Goal: Check status: Check status

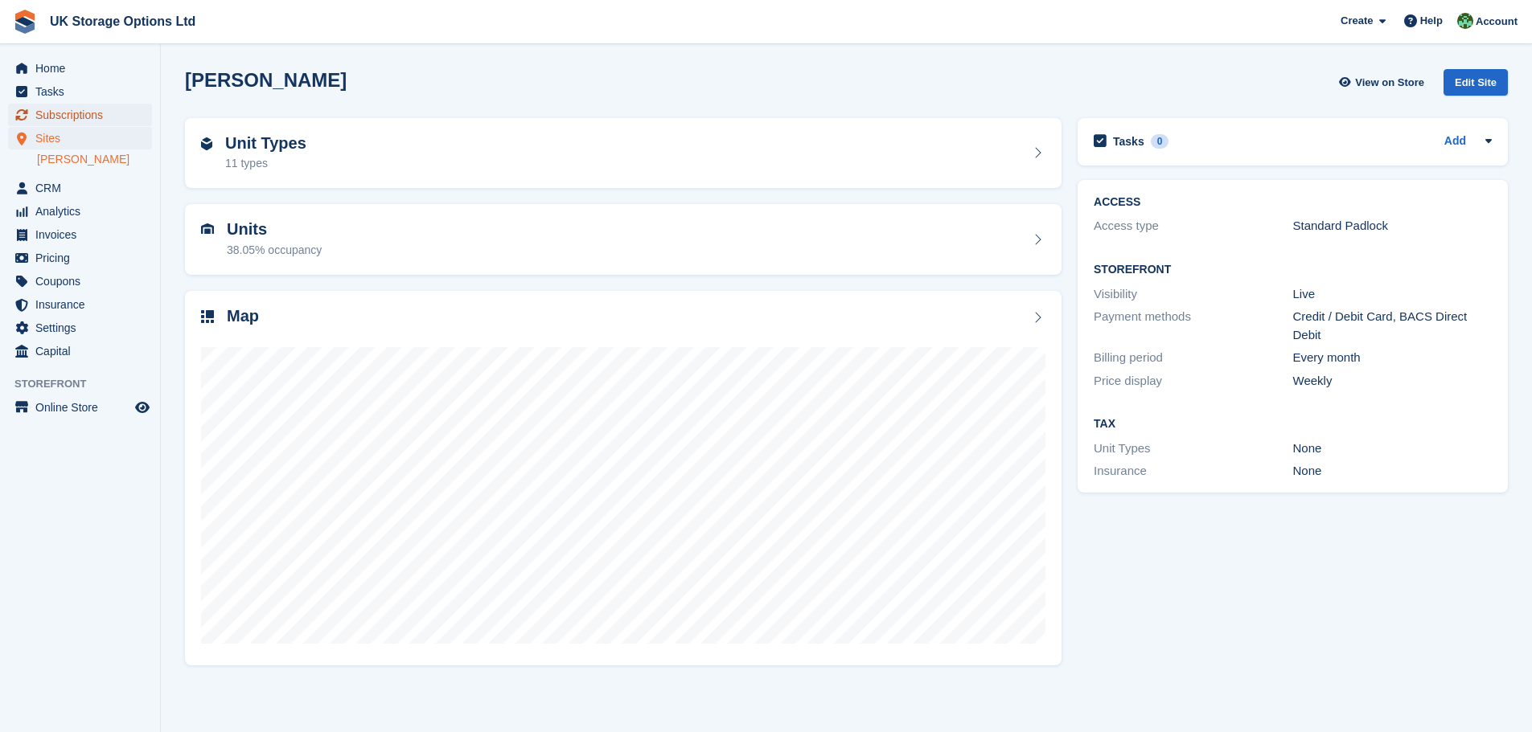
click at [69, 110] on span "Subscriptions" at bounding box center [83, 115] width 96 height 23
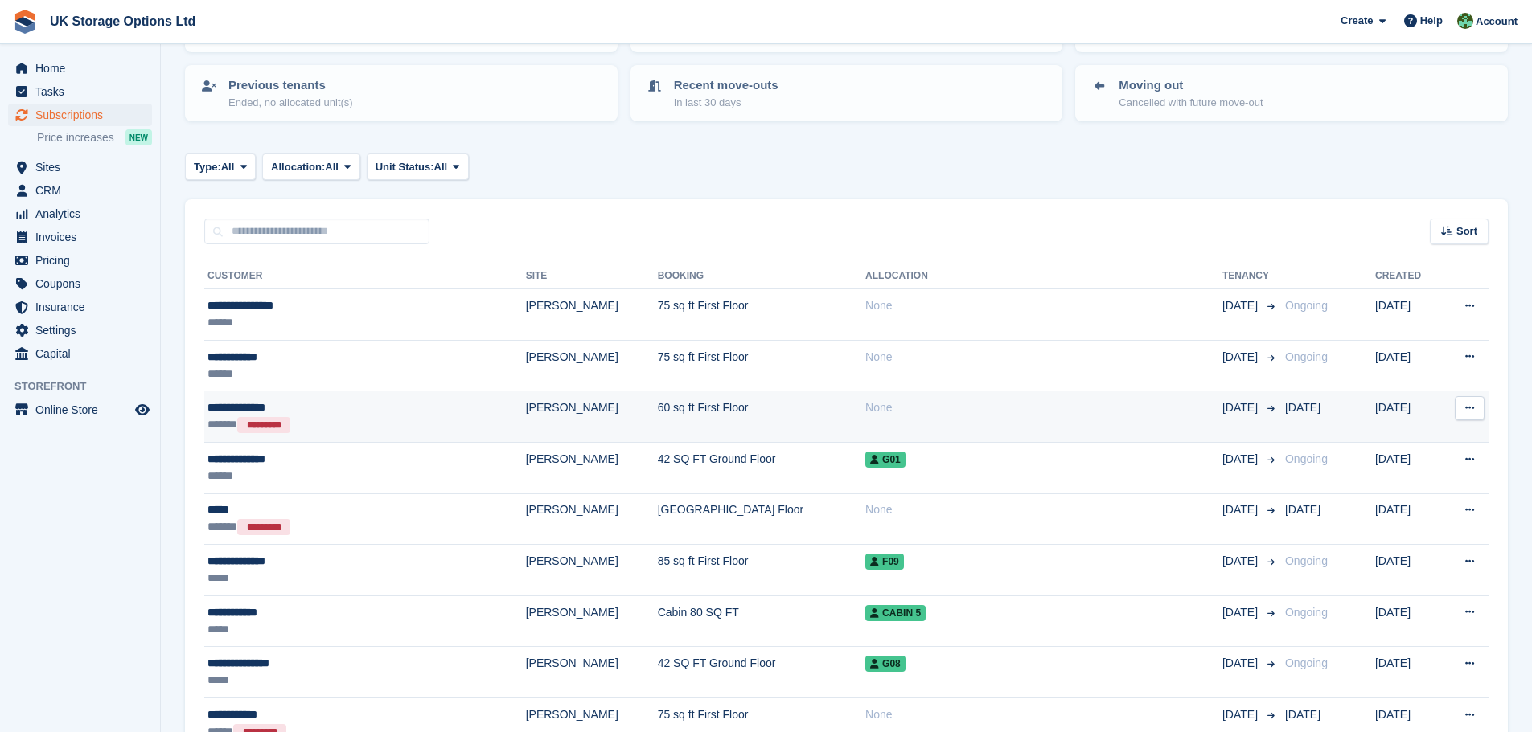
scroll to position [161, 0]
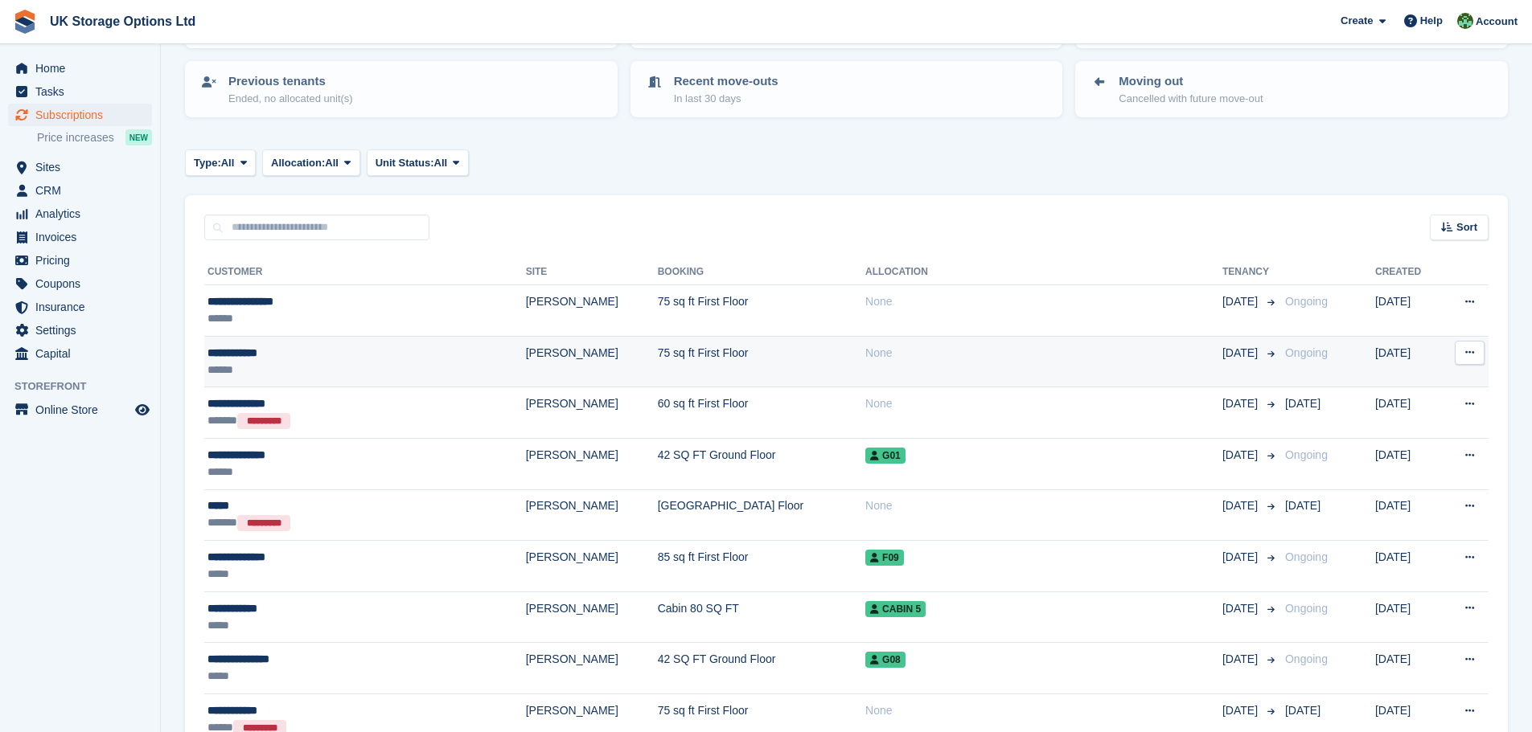
click at [253, 354] on div "**********" at bounding box center [318, 353] width 223 height 17
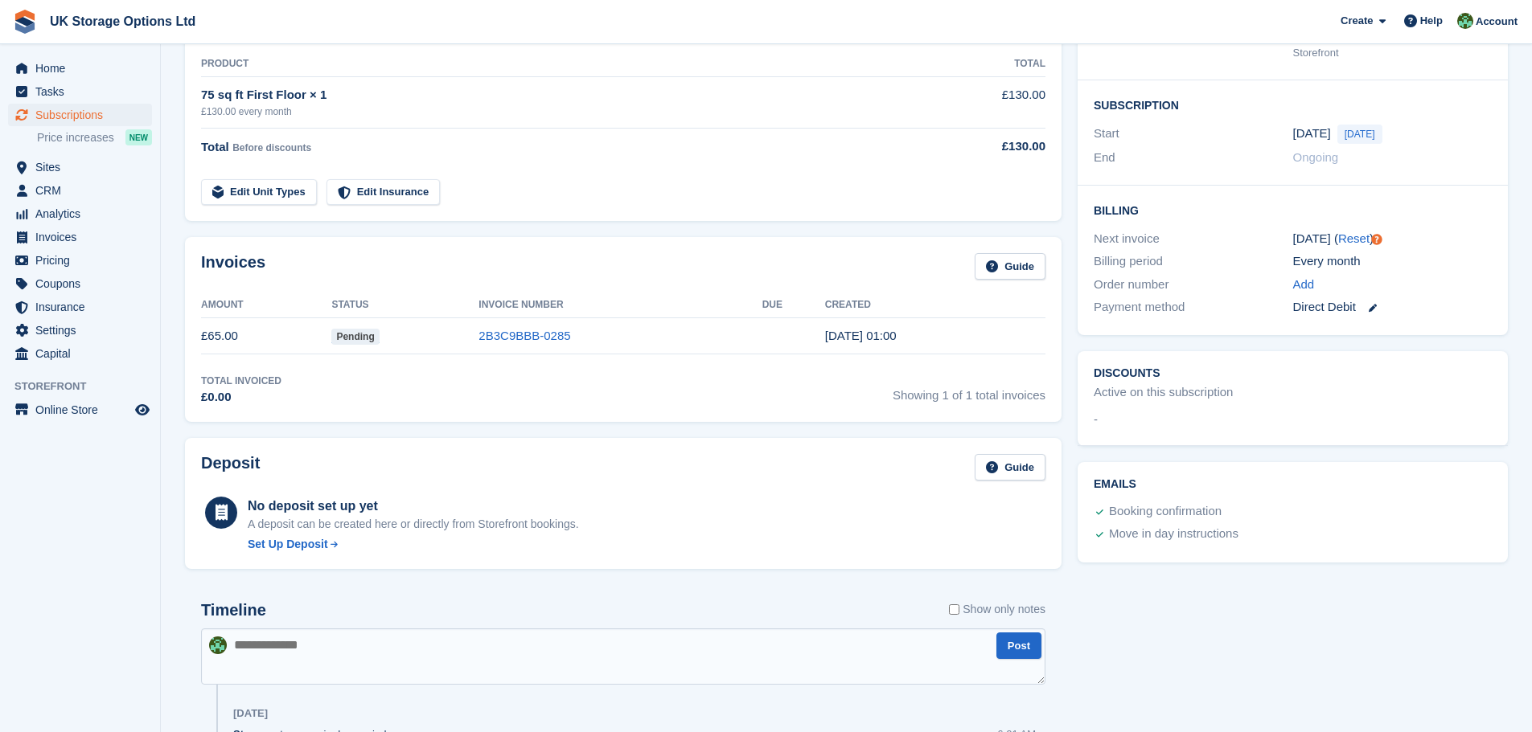
scroll to position [241, 0]
click at [507, 339] on link "2B3C9BBB-0285" at bounding box center [524, 335] width 92 height 14
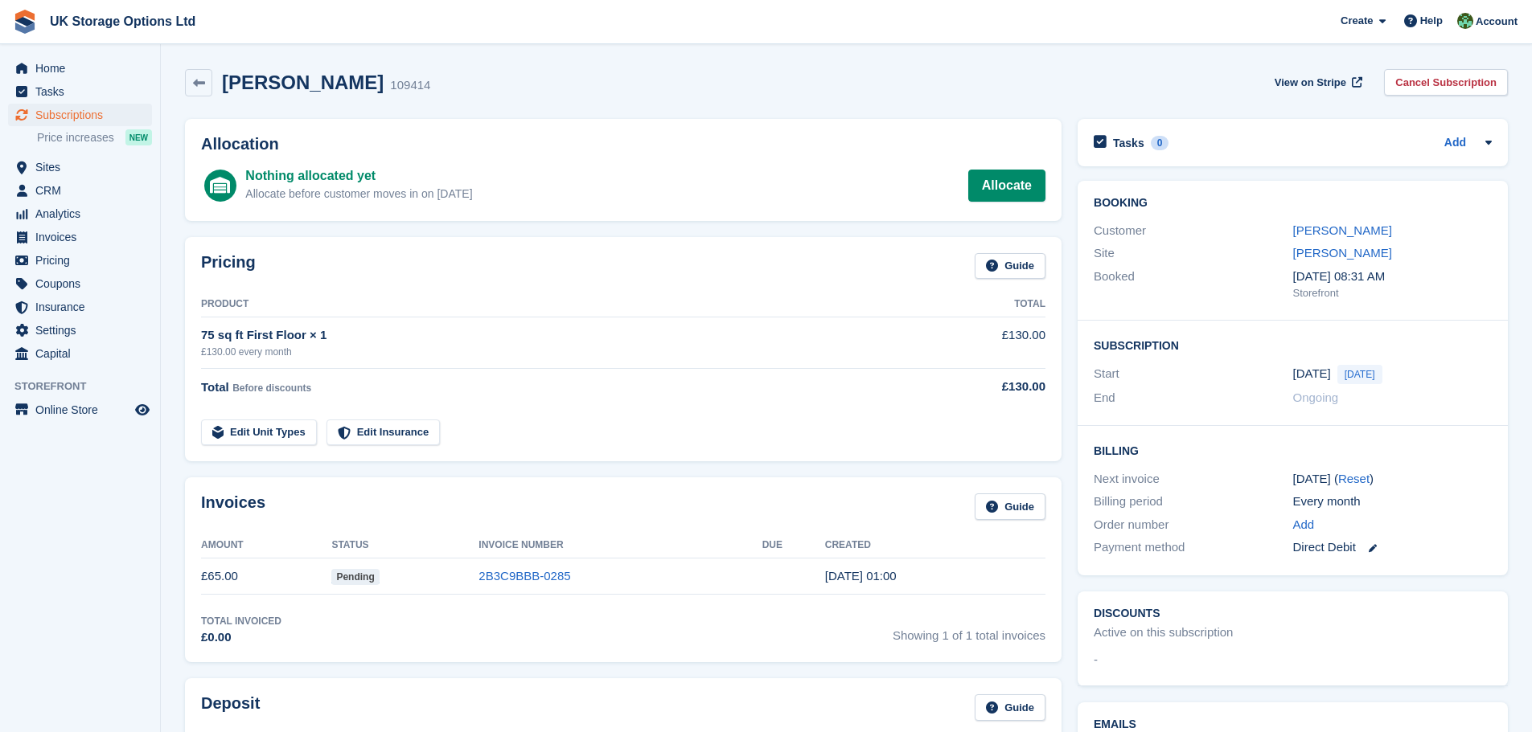
scroll to position [241, 0]
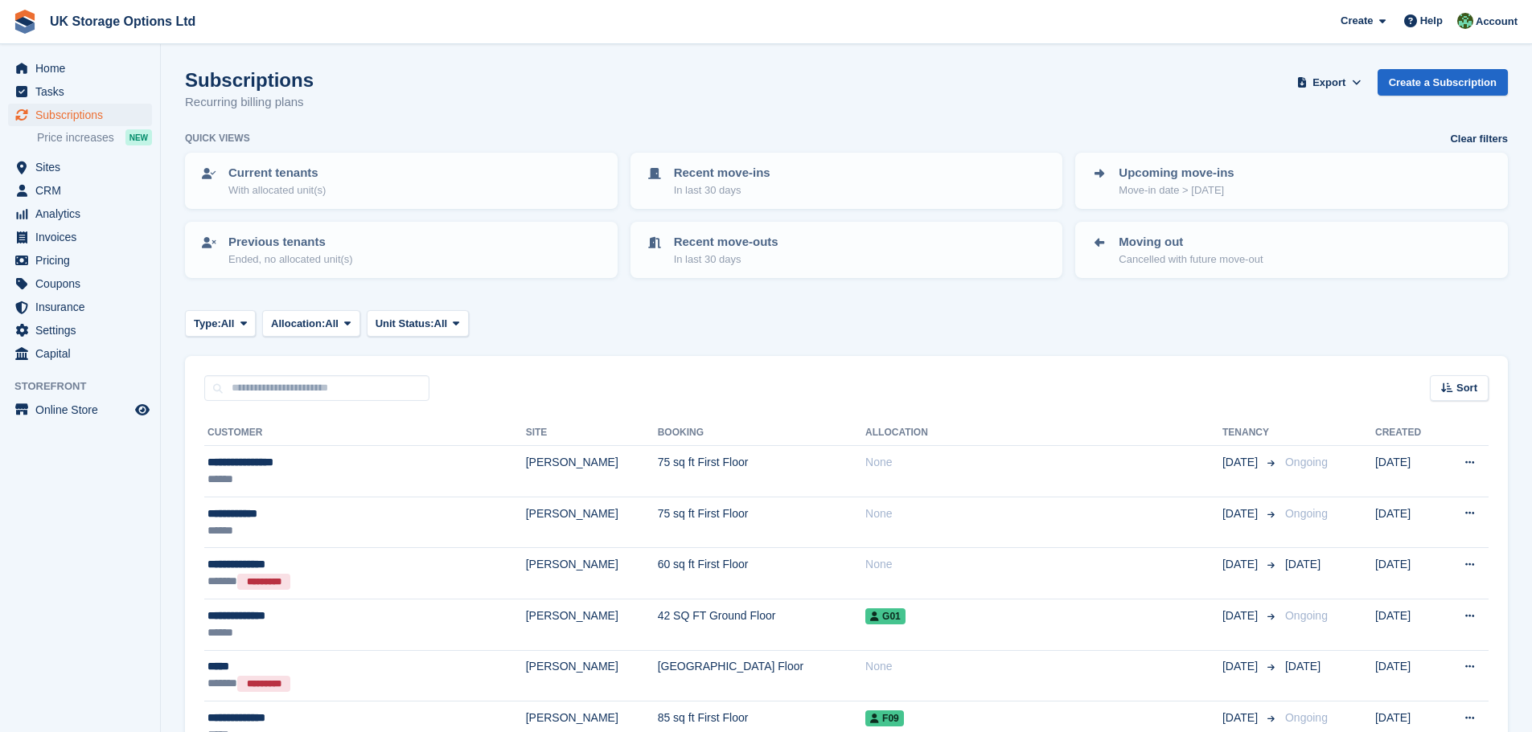
scroll to position [161, 0]
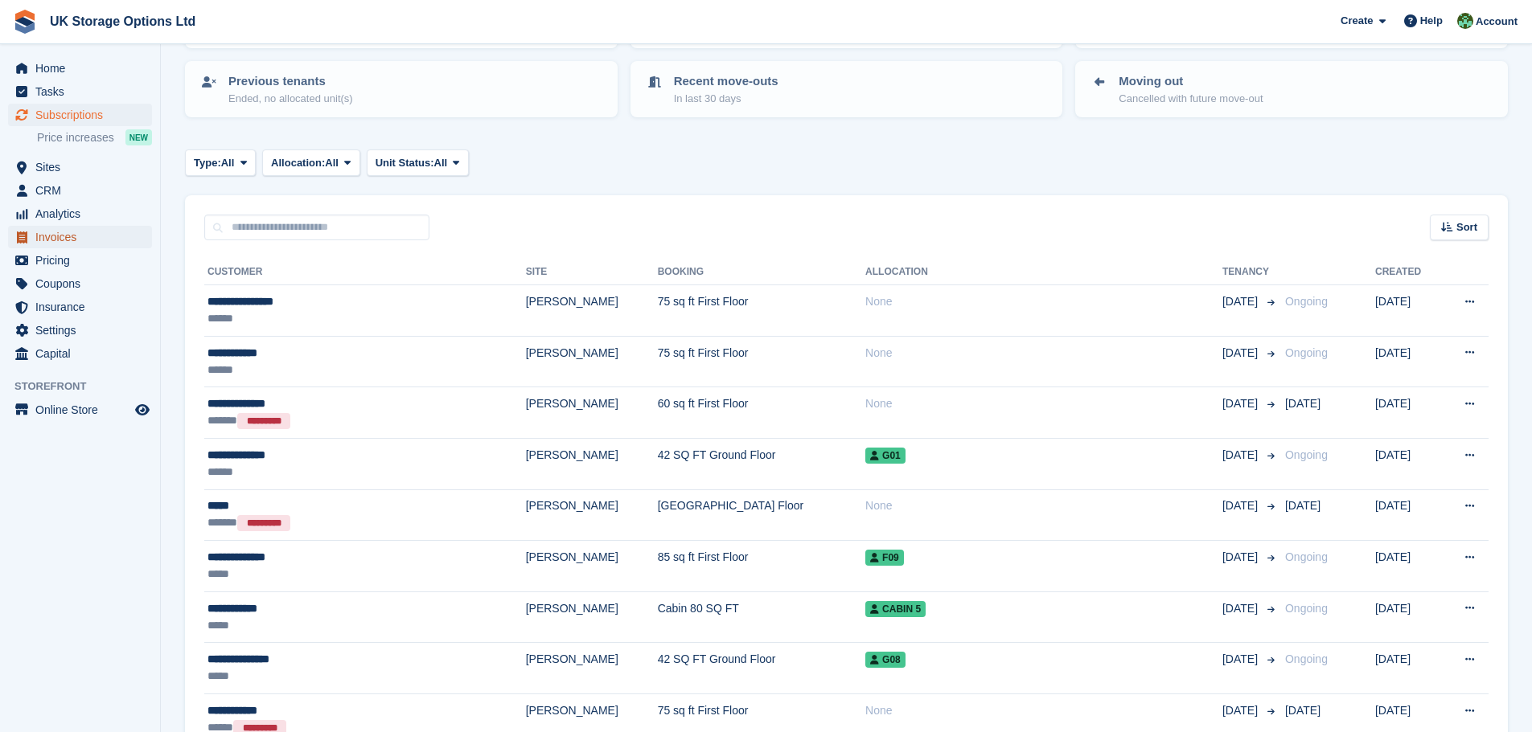
click at [94, 239] on span "Invoices" at bounding box center [83, 237] width 96 height 23
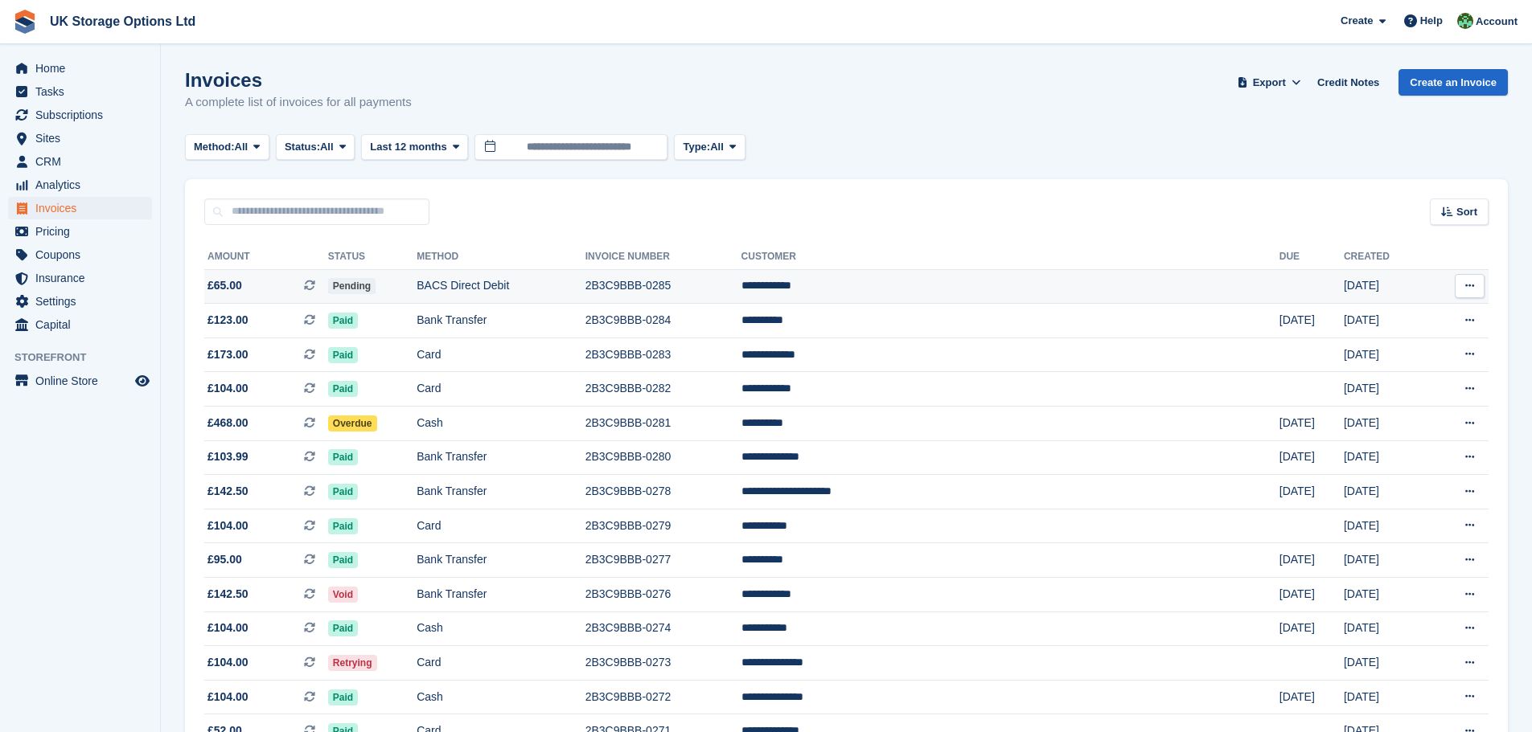
click at [585, 285] on td "BACS Direct Debit" at bounding box center [500, 286] width 168 height 35
click at [416, 282] on td "Pending" at bounding box center [372, 286] width 88 height 35
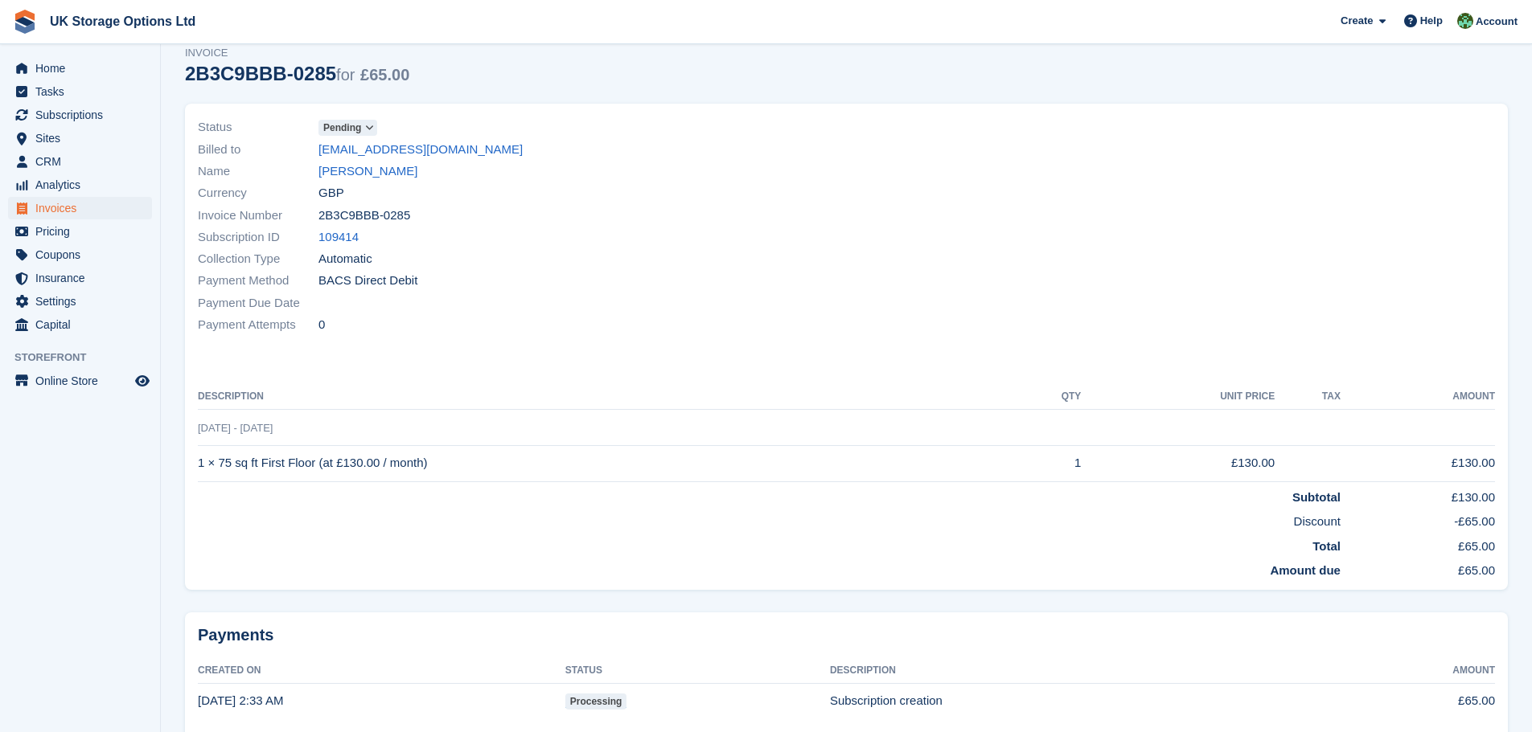
scroll to position [122, 0]
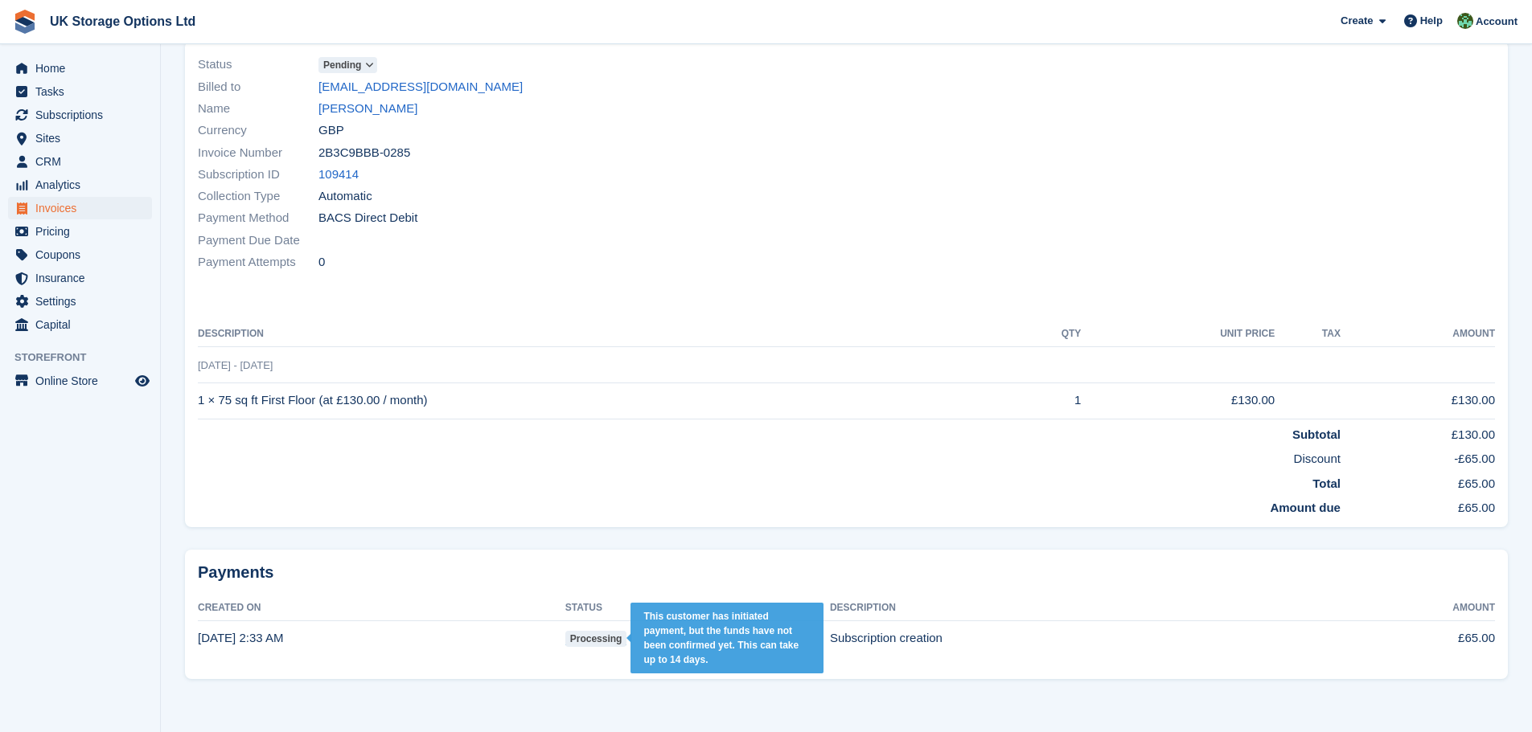
click at [588, 633] on span "processing" at bounding box center [596, 639] width 62 height 16
click at [584, 634] on span "processing" at bounding box center [596, 639] width 62 height 16
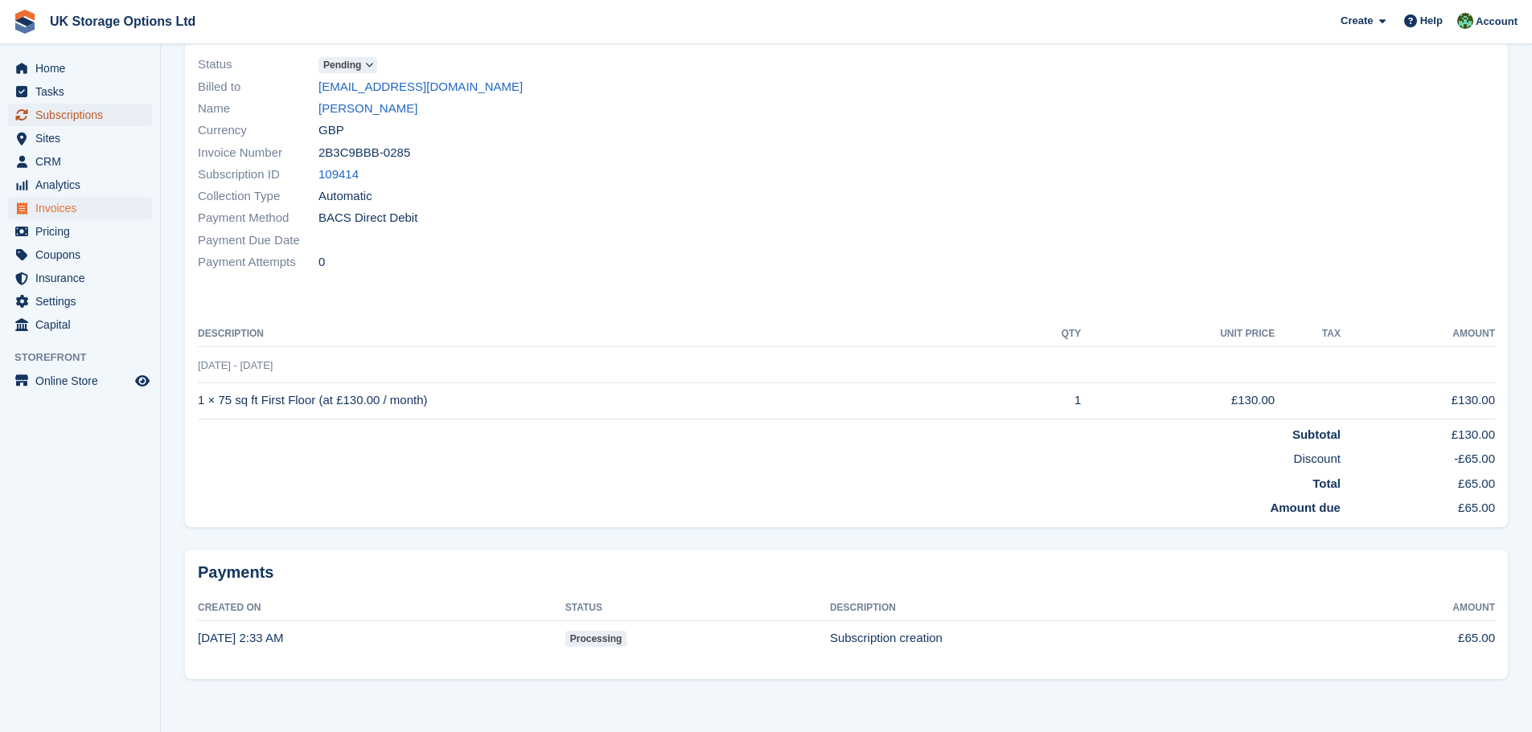
click at [80, 109] on span "Subscriptions" at bounding box center [83, 115] width 96 height 23
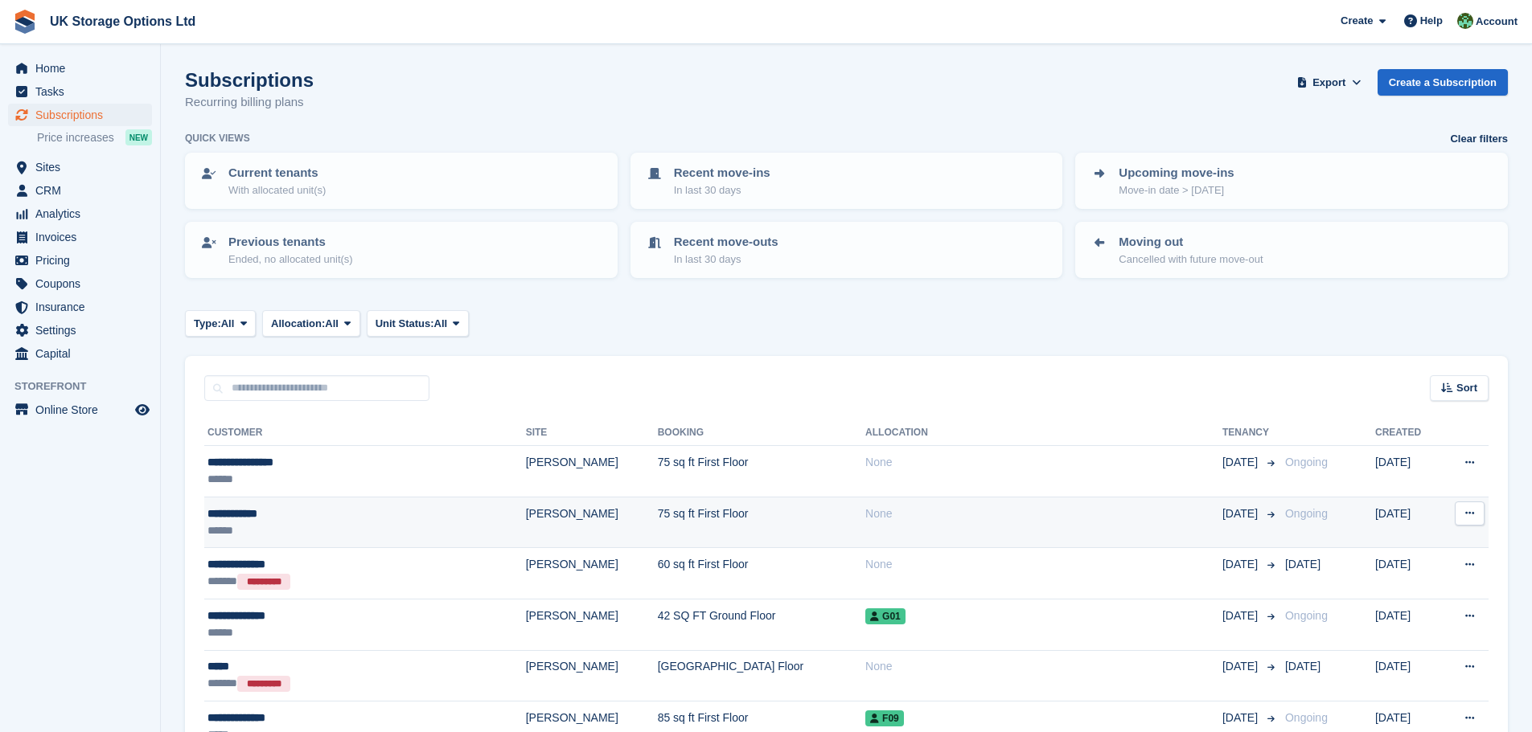
click at [379, 528] on div "******" at bounding box center [318, 531] width 223 height 17
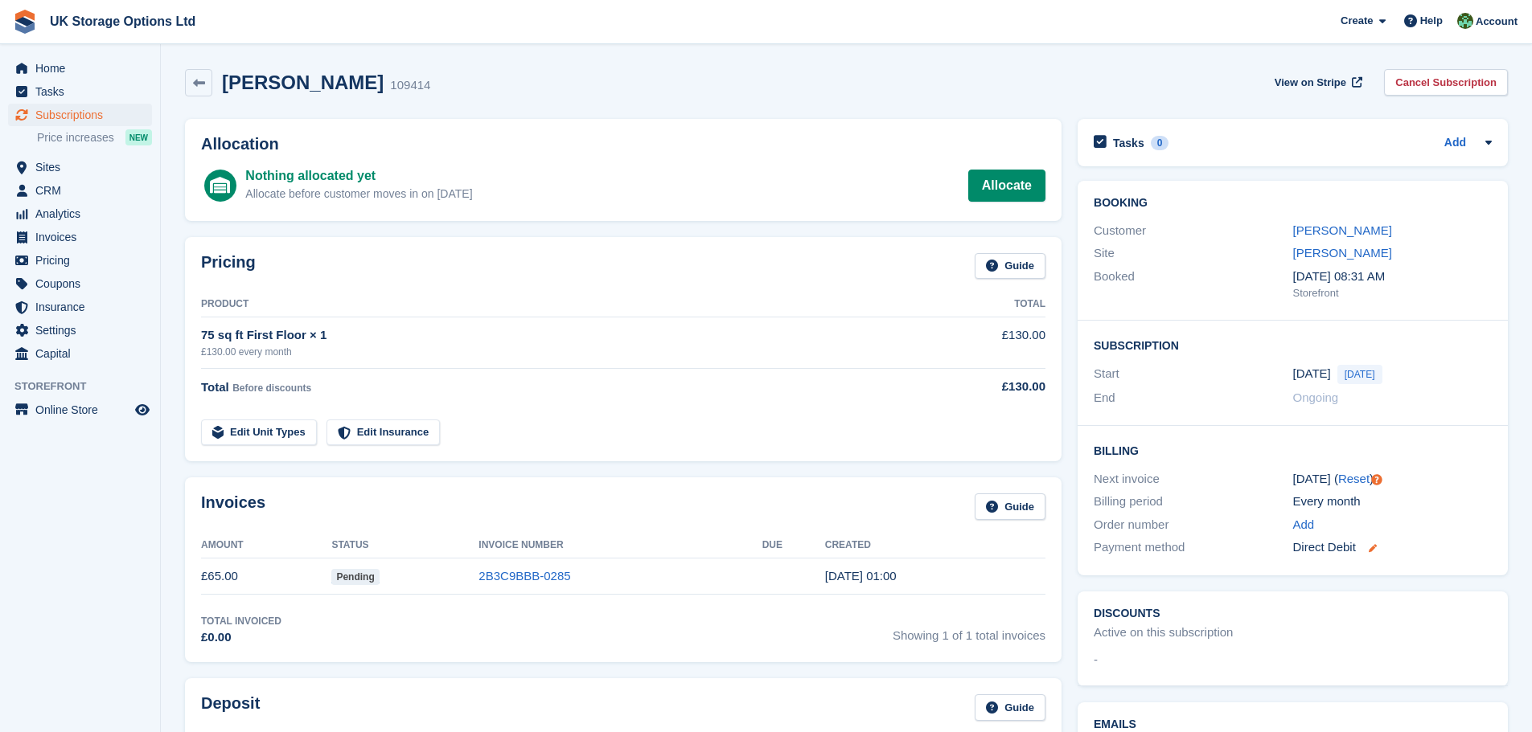
click at [1373, 548] on icon at bounding box center [1372, 548] width 8 height 8
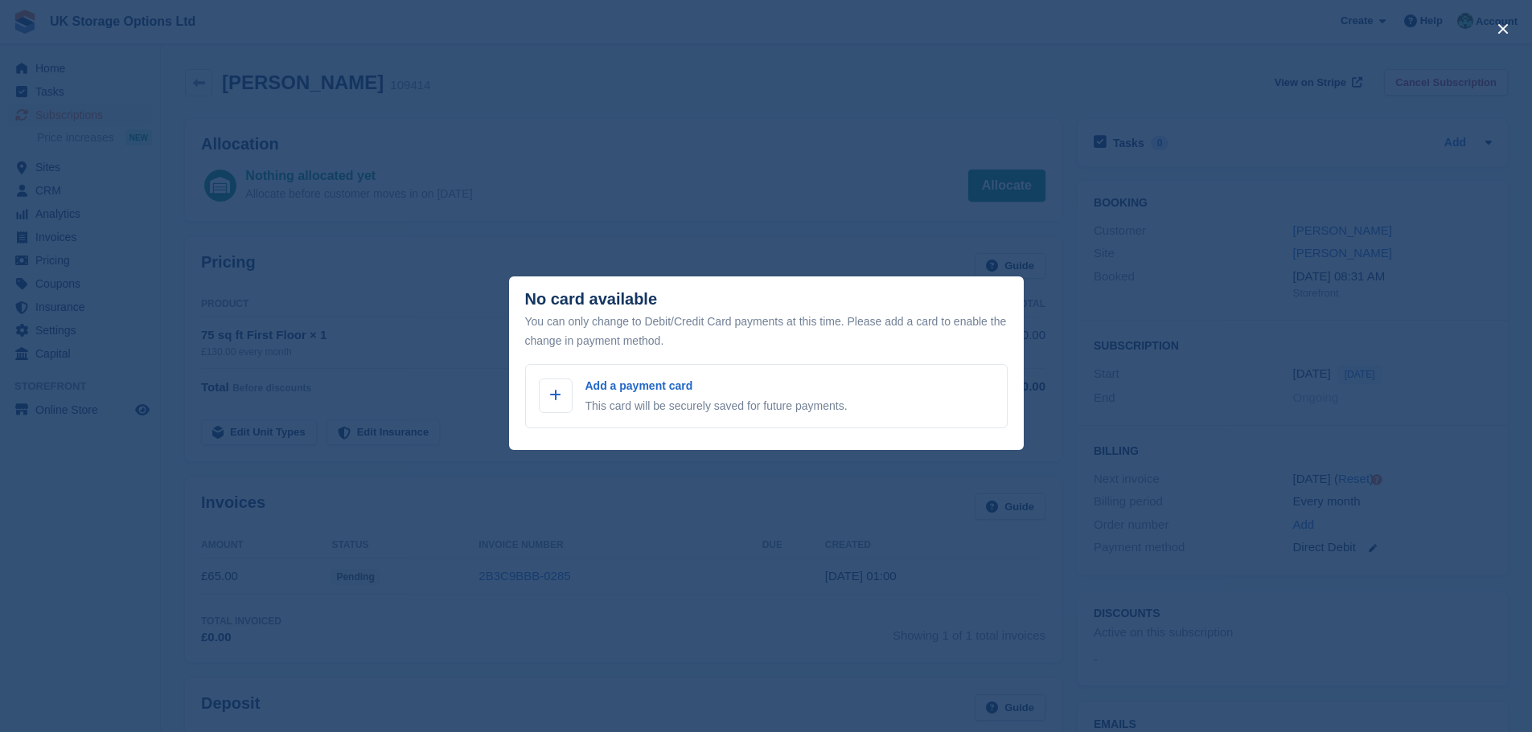
click at [349, 244] on div "close" at bounding box center [766, 366] width 1532 height 732
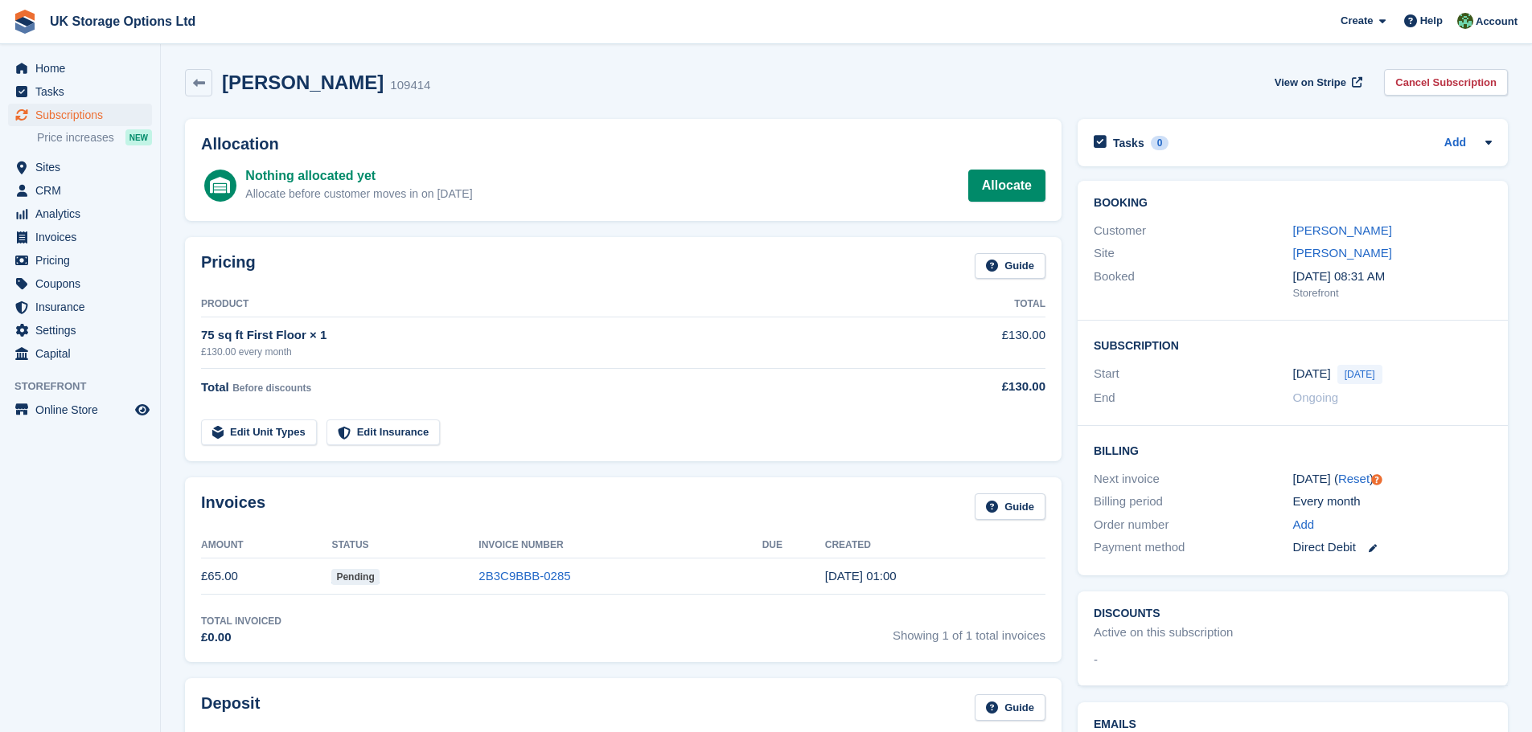
click at [362, 585] on td "Pending" at bounding box center [404, 577] width 147 height 36
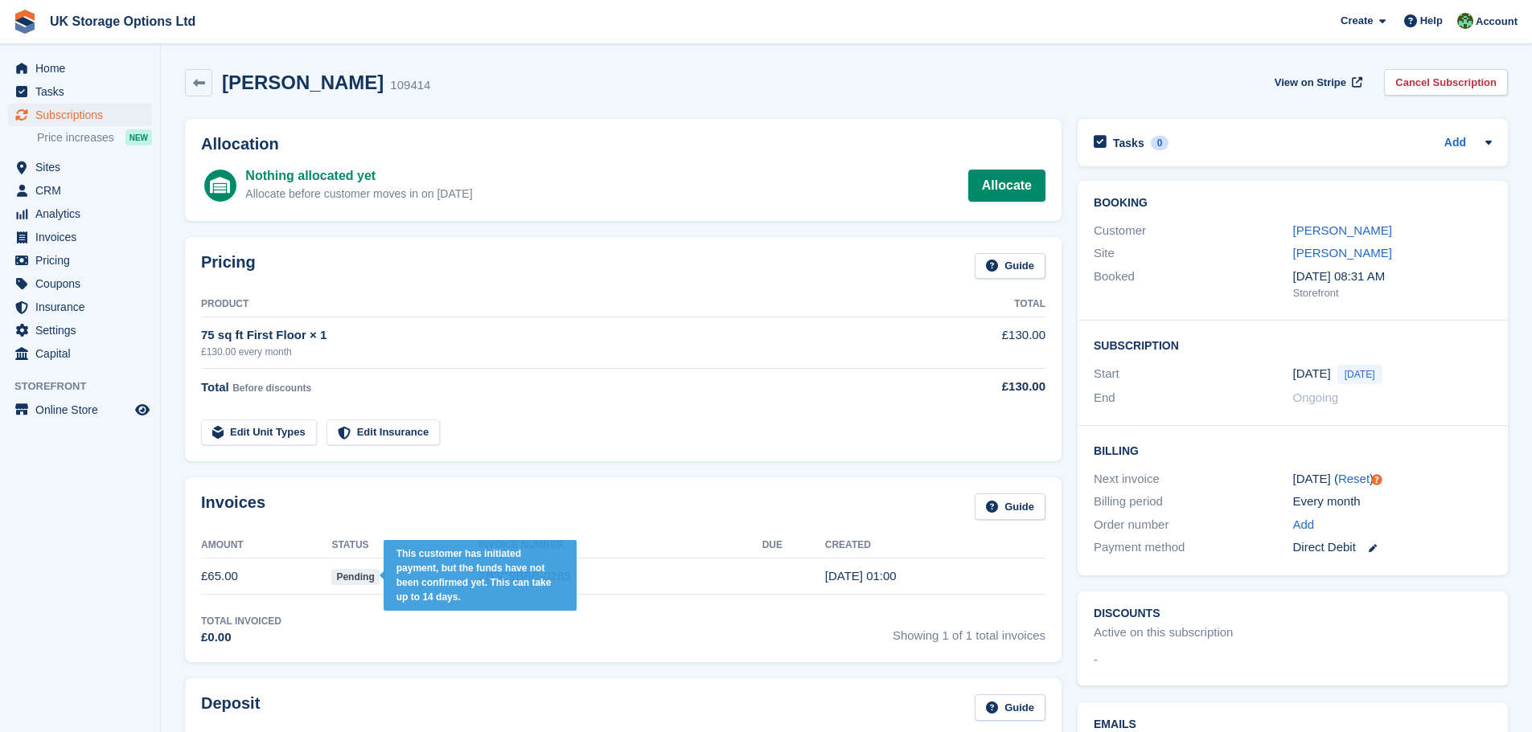
click at [358, 581] on span "Pending" at bounding box center [354, 577] width 47 height 16
click at [366, 579] on span "Pending" at bounding box center [354, 577] width 47 height 16
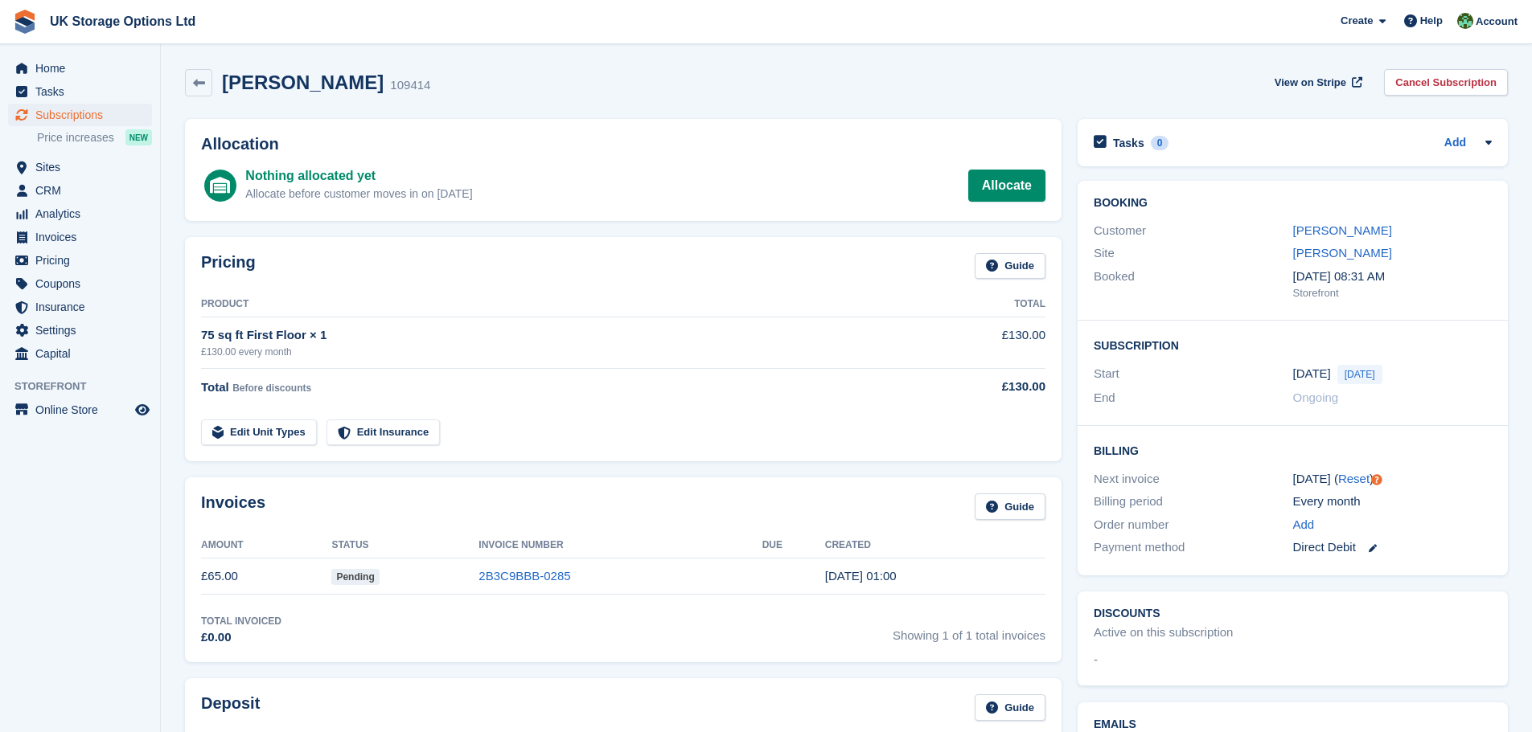
click at [219, 577] on td "£65.00" at bounding box center [266, 577] width 130 height 36
click at [581, 581] on td "2B3C9BBB-0285" at bounding box center [619, 577] width 283 height 36
click at [55, 73] on span "Home" at bounding box center [83, 68] width 96 height 23
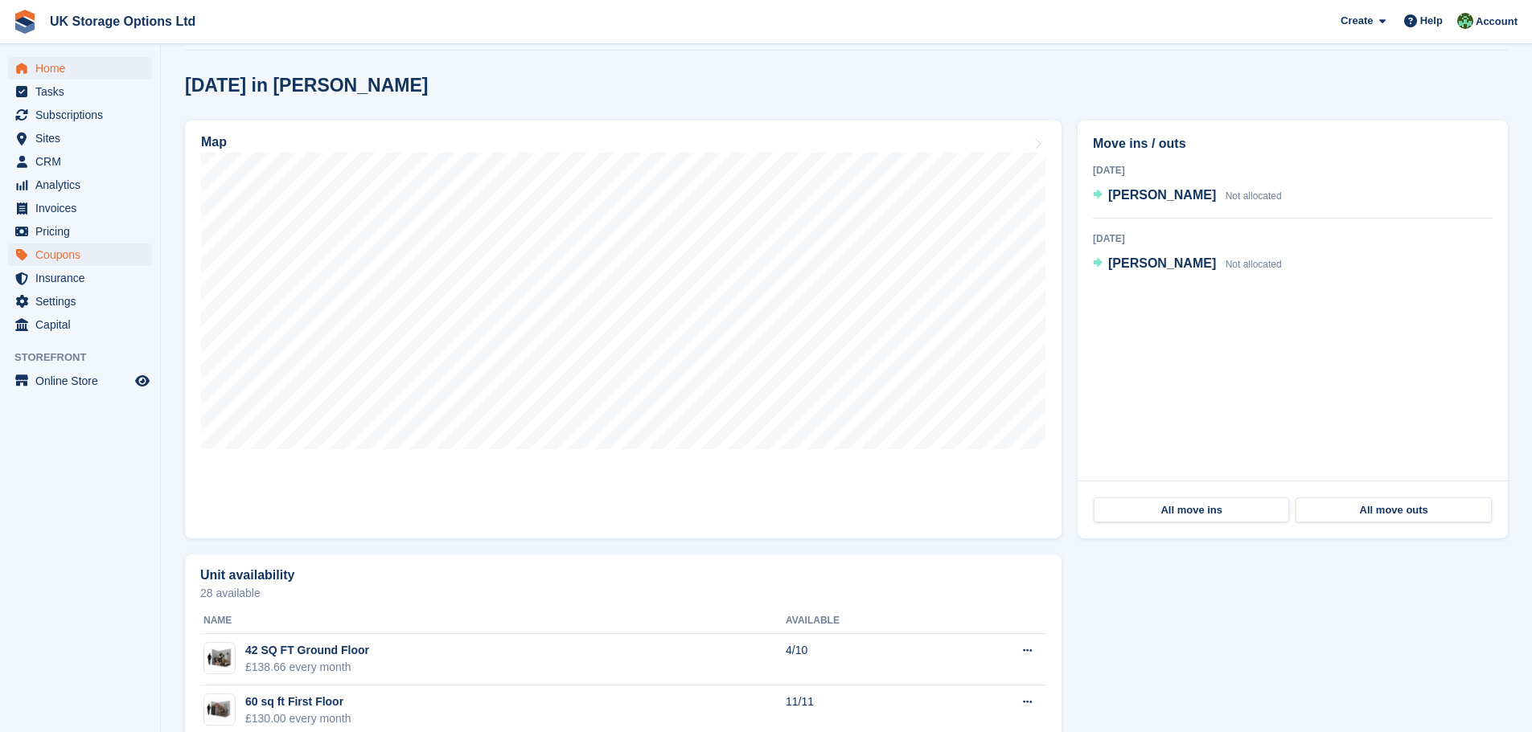
scroll to position [402, 0]
click at [68, 208] on span "Invoices" at bounding box center [83, 208] width 96 height 23
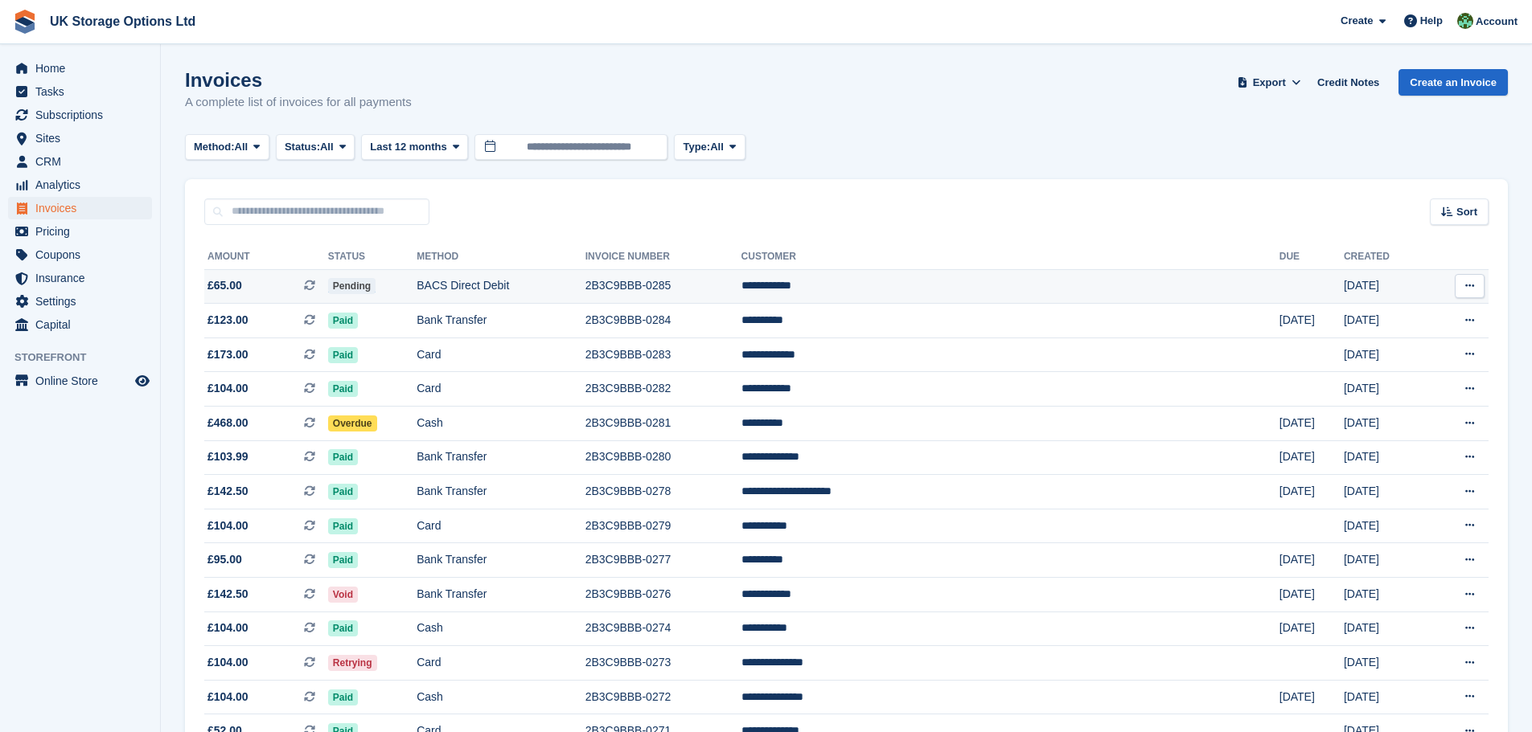
click at [585, 287] on td "BACS Direct Debit" at bounding box center [500, 286] width 168 height 35
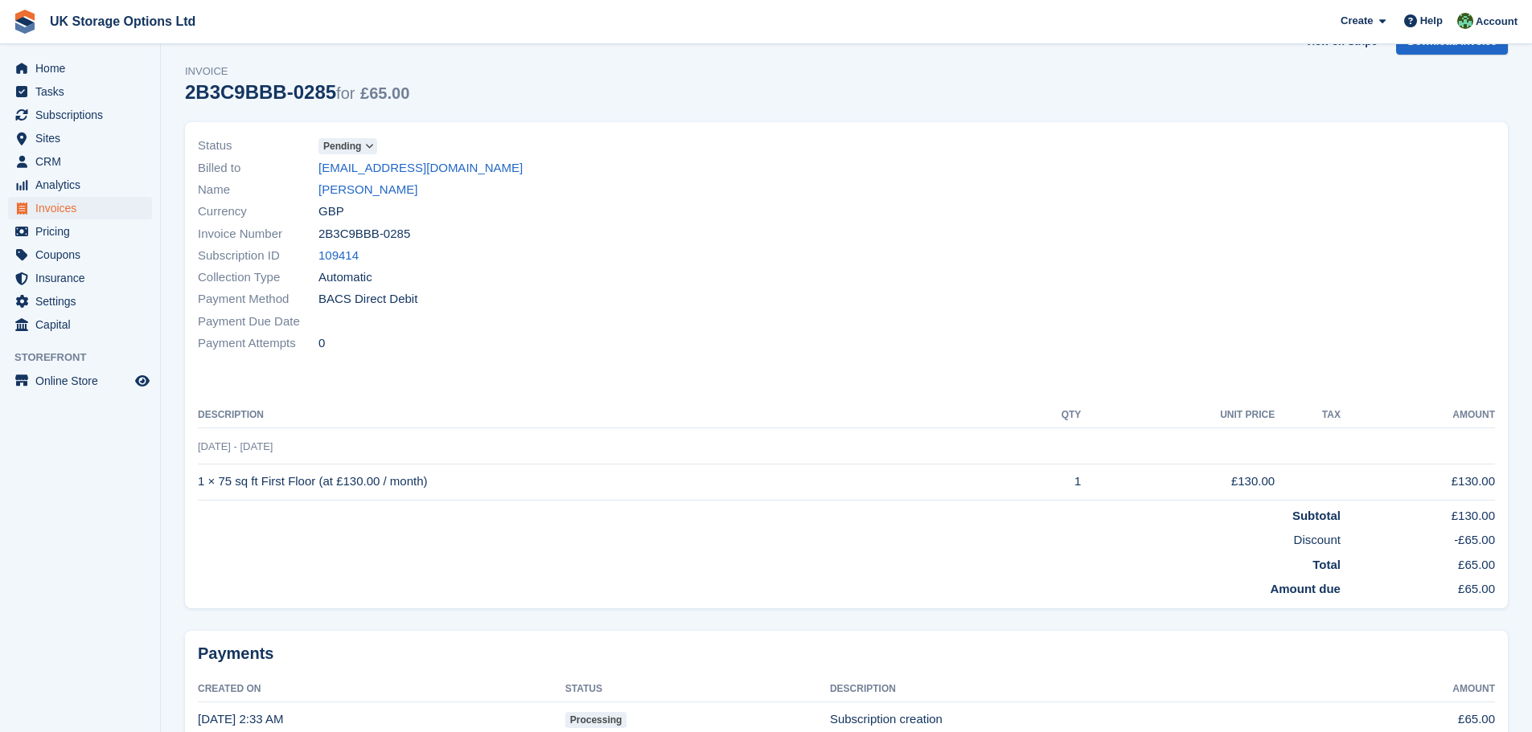
scroll to position [122, 0]
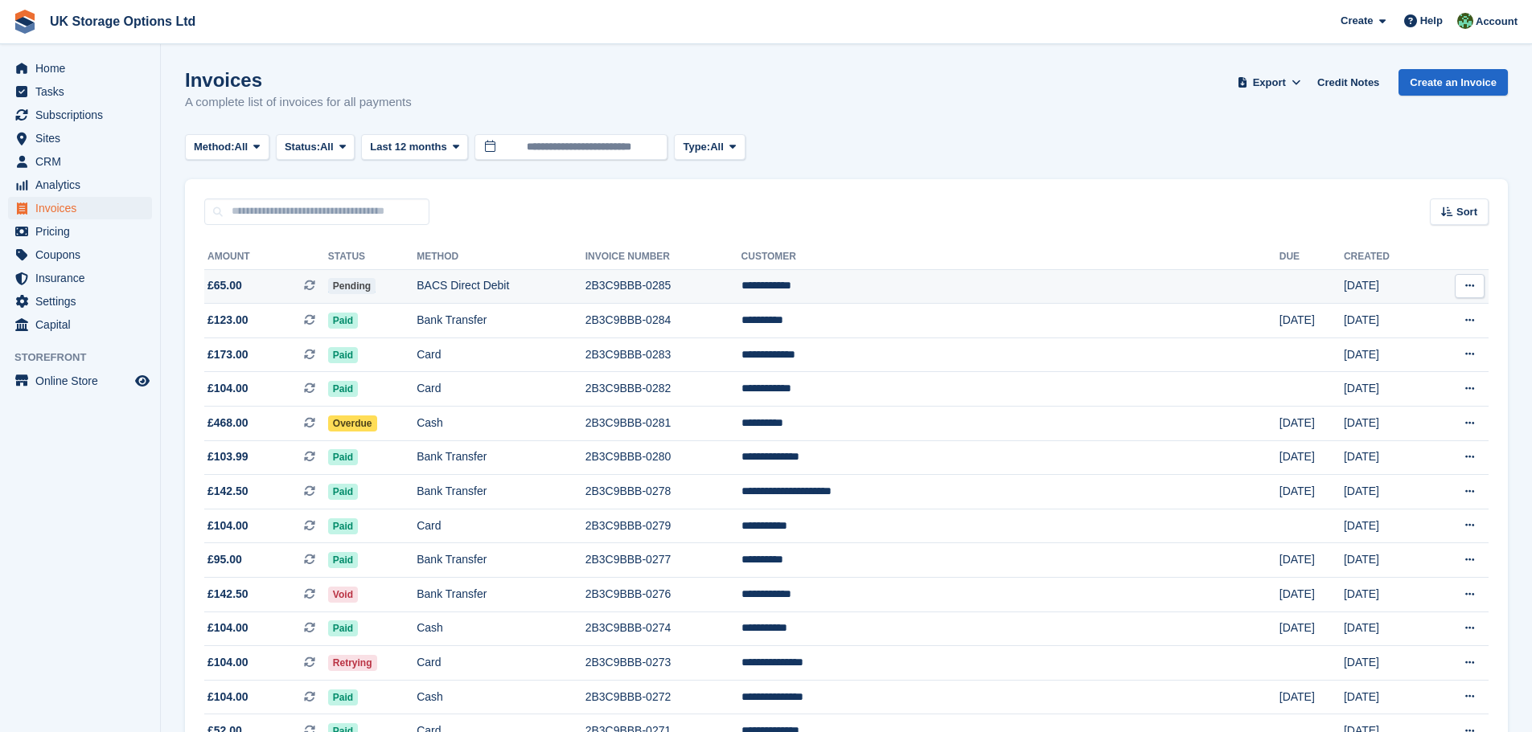
click at [545, 288] on td "BACS Direct Debit" at bounding box center [500, 286] width 168 height 35
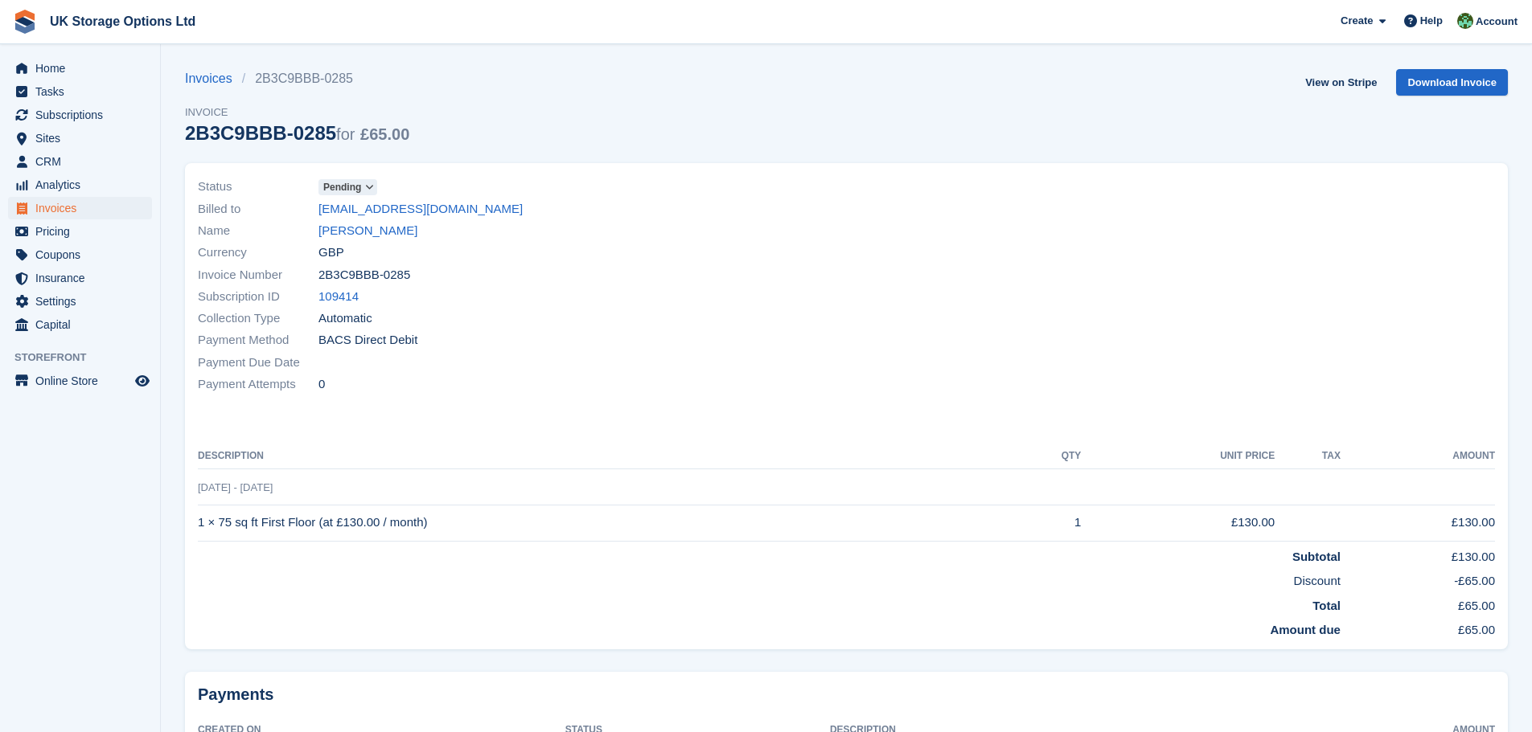
click at [358, 190] on span "Pending" at bounding box center [342, 187] width 38 height 14
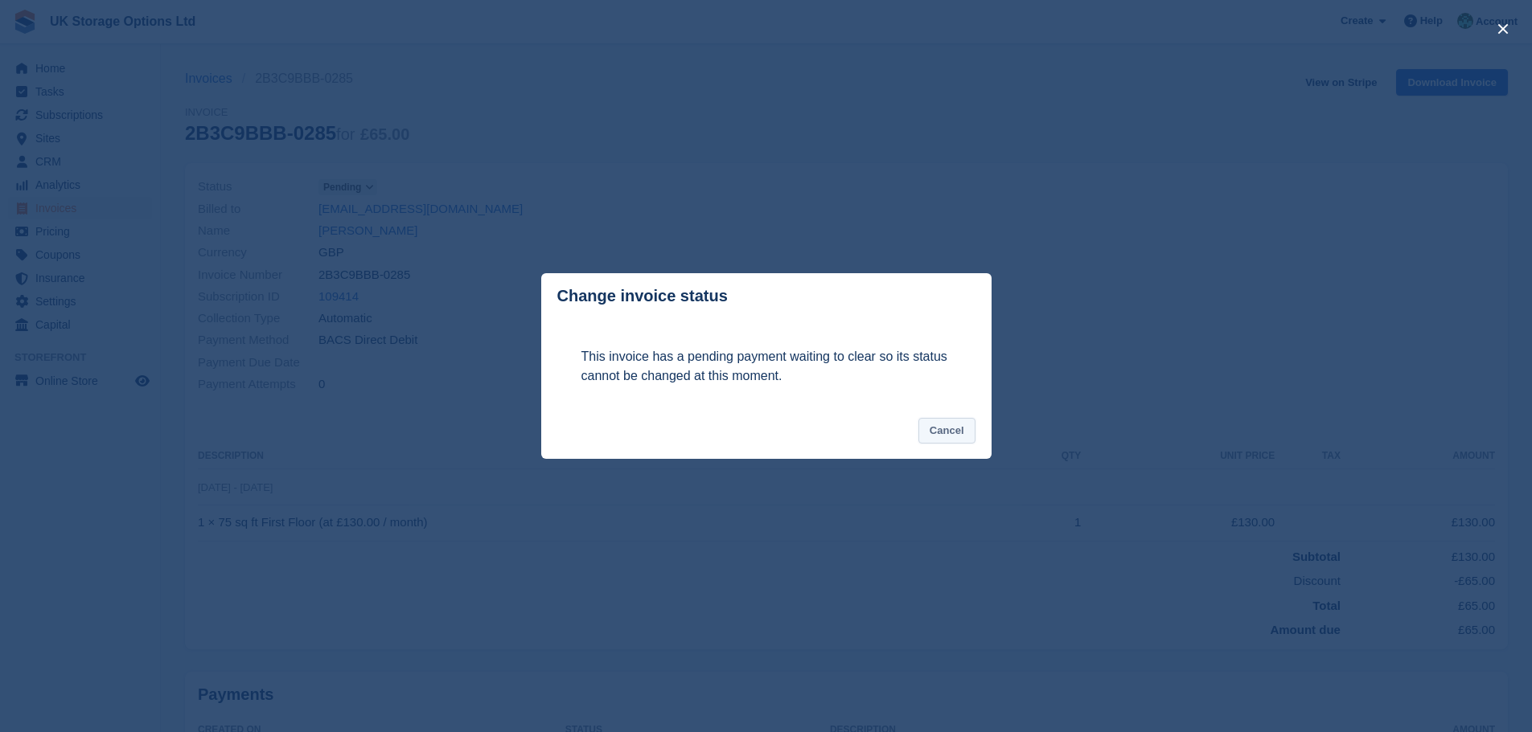
click at [950, 437] on button "Cancel" at bounding box center [946, 431] width 57 height 27
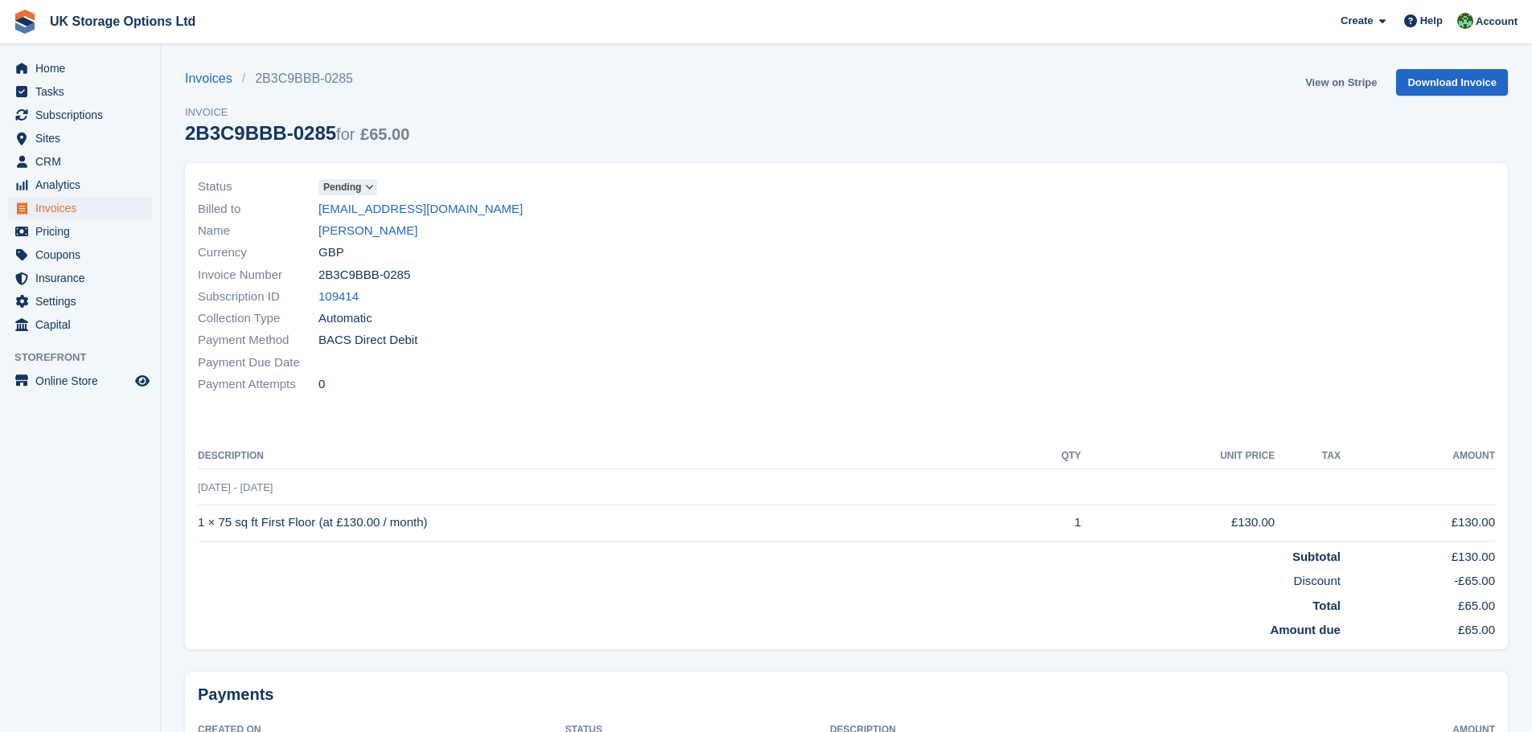
click at [1334, 81] on link "View on Stripe" at bounding box center [1341, 82] width 84 height 27
click at [57, 136] on span "Sites" at bounding box center [83, 138] width 96 height 23
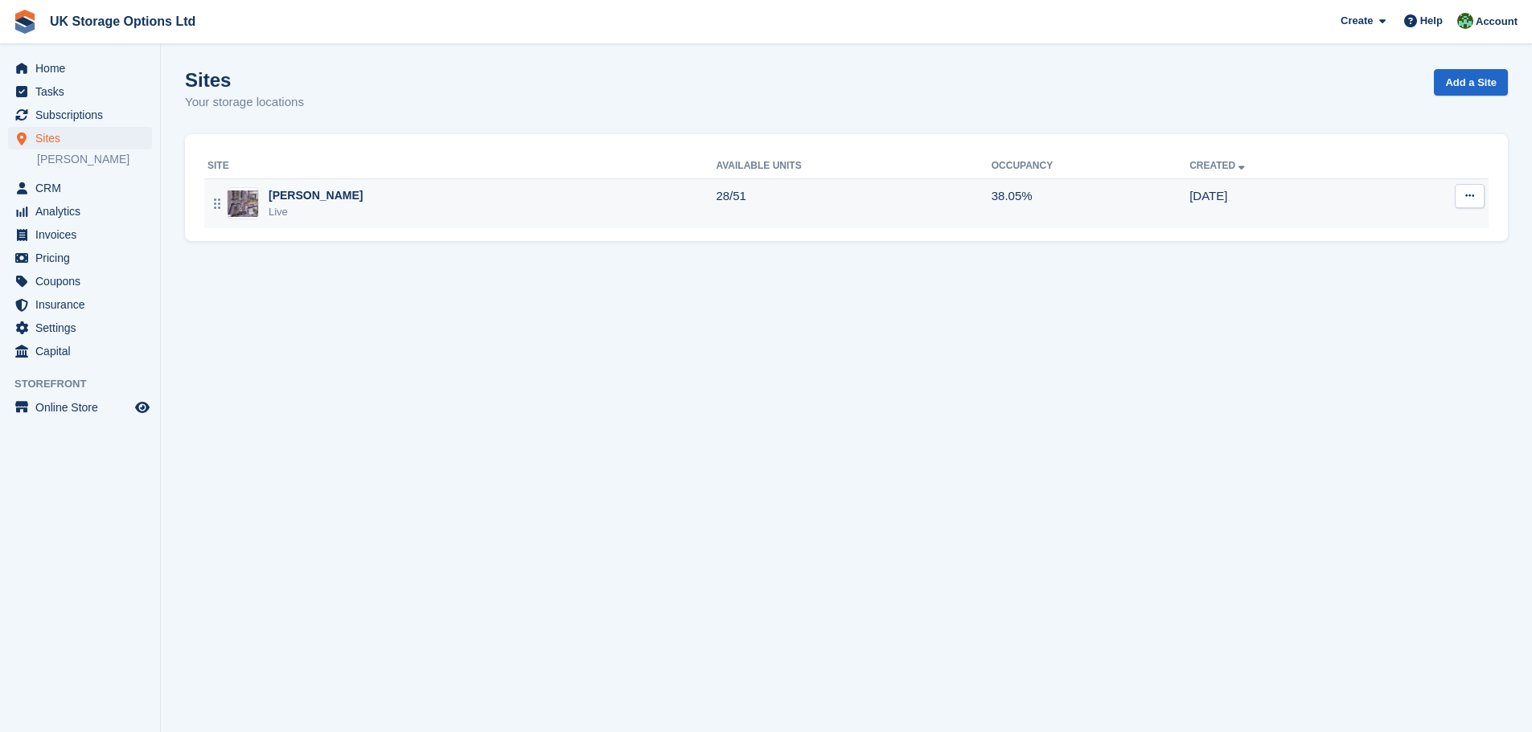
click at [404, 215] on div "Shaw Live" at bounding box center [461, 203] width 508 height 33
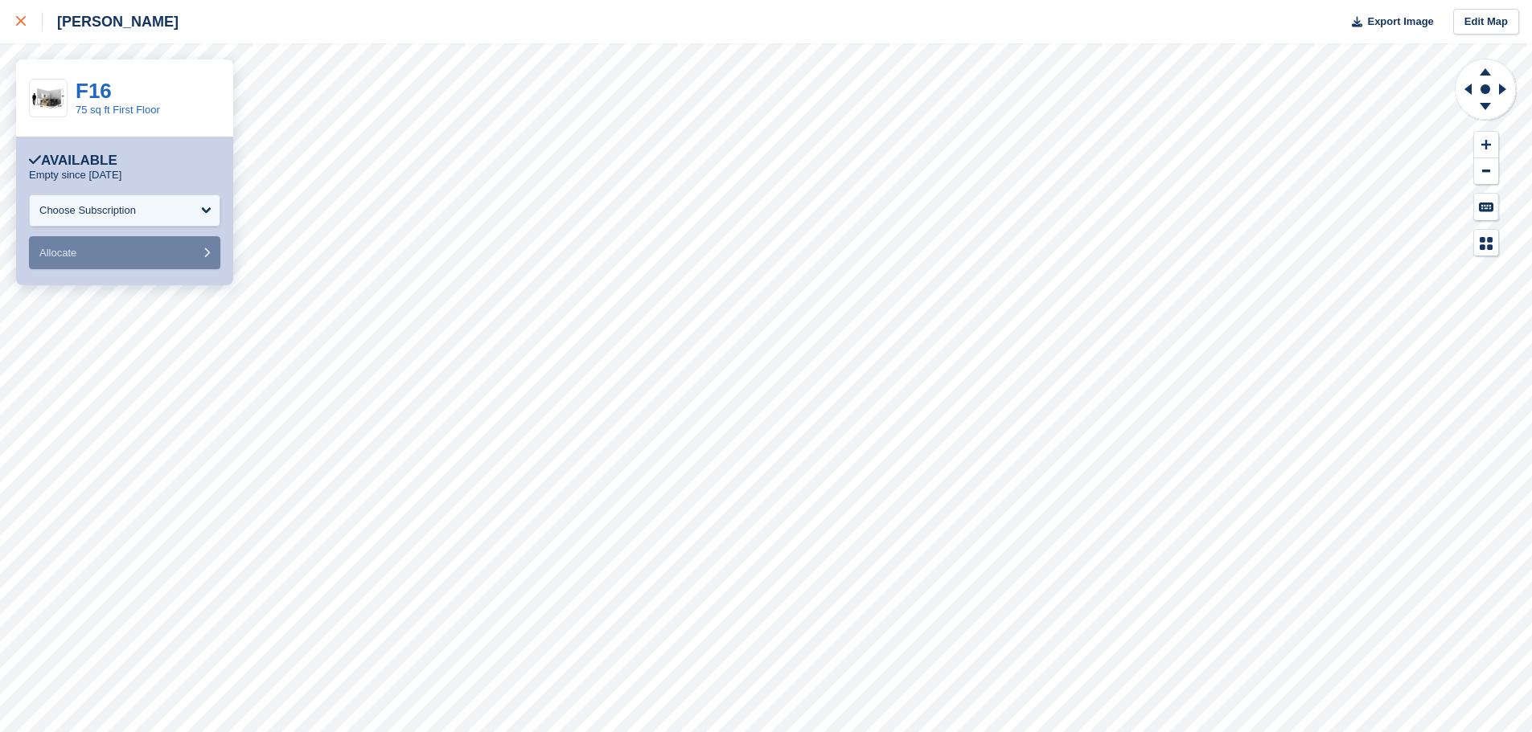
click at [20, 17] on icon at bounding box center [21, 21] width 10 height 10
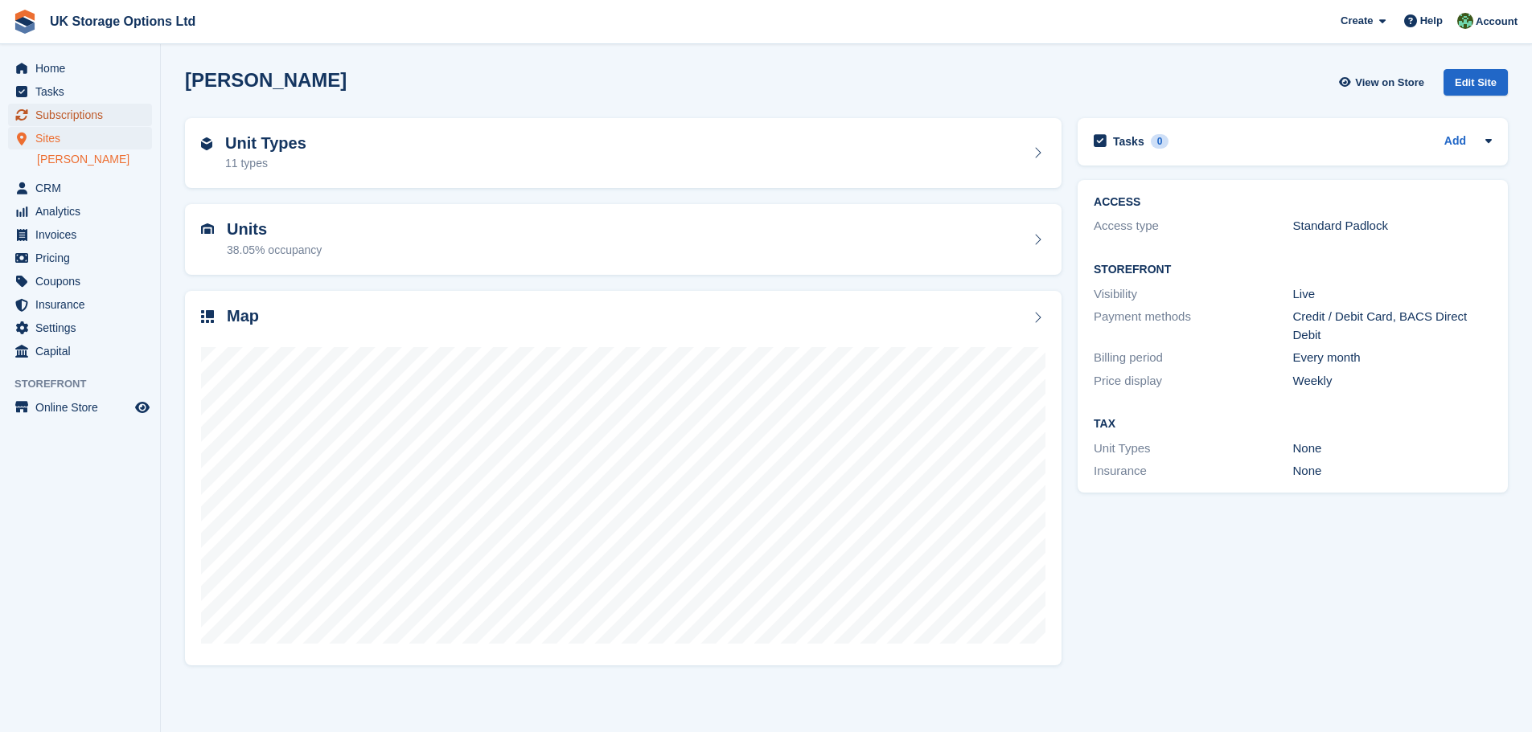
click at [55, 117] on span "Subscriptions" at bounding box center [83, 115] width 96 height 23
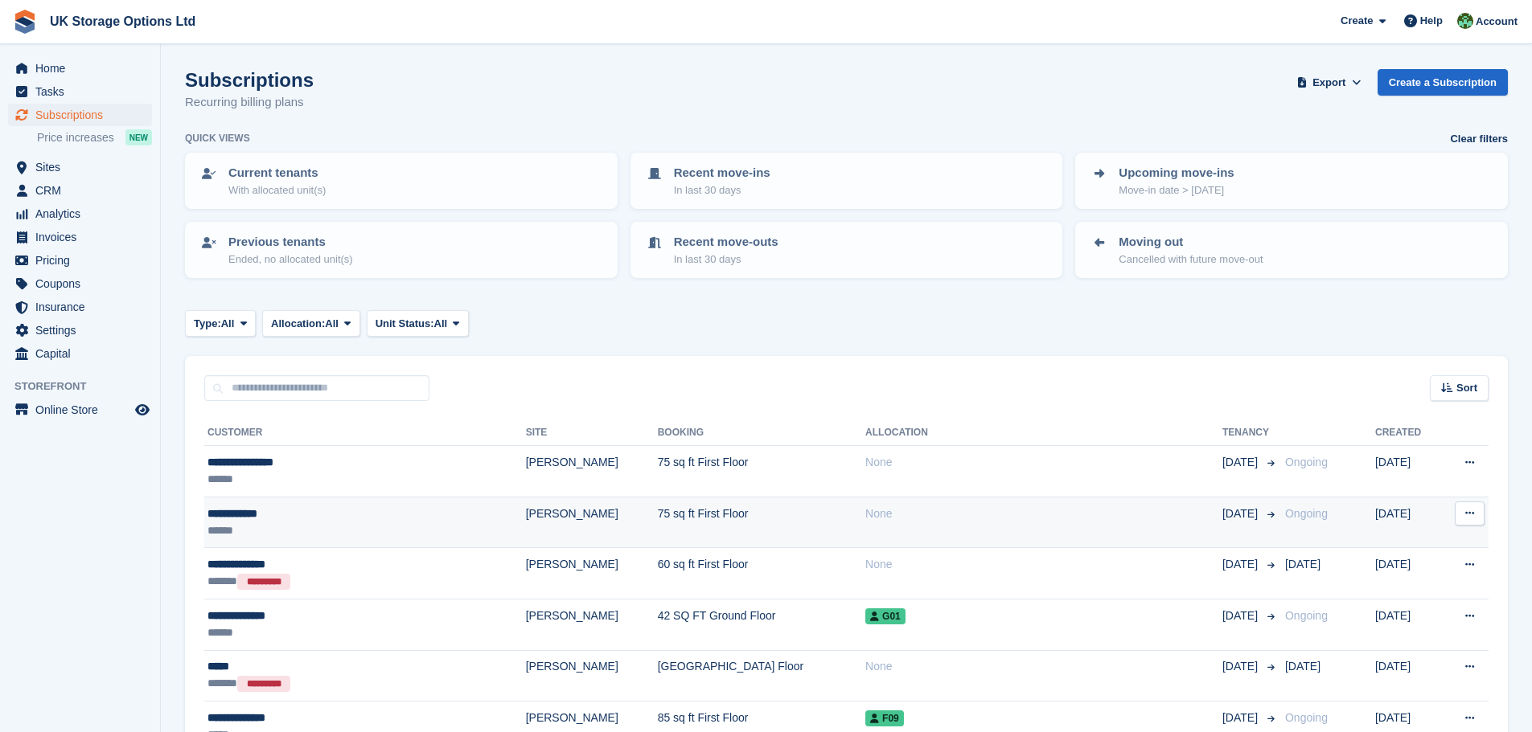
click at [319, 515] on div "**********" at bounding box center [318, 514] width 223 height 17
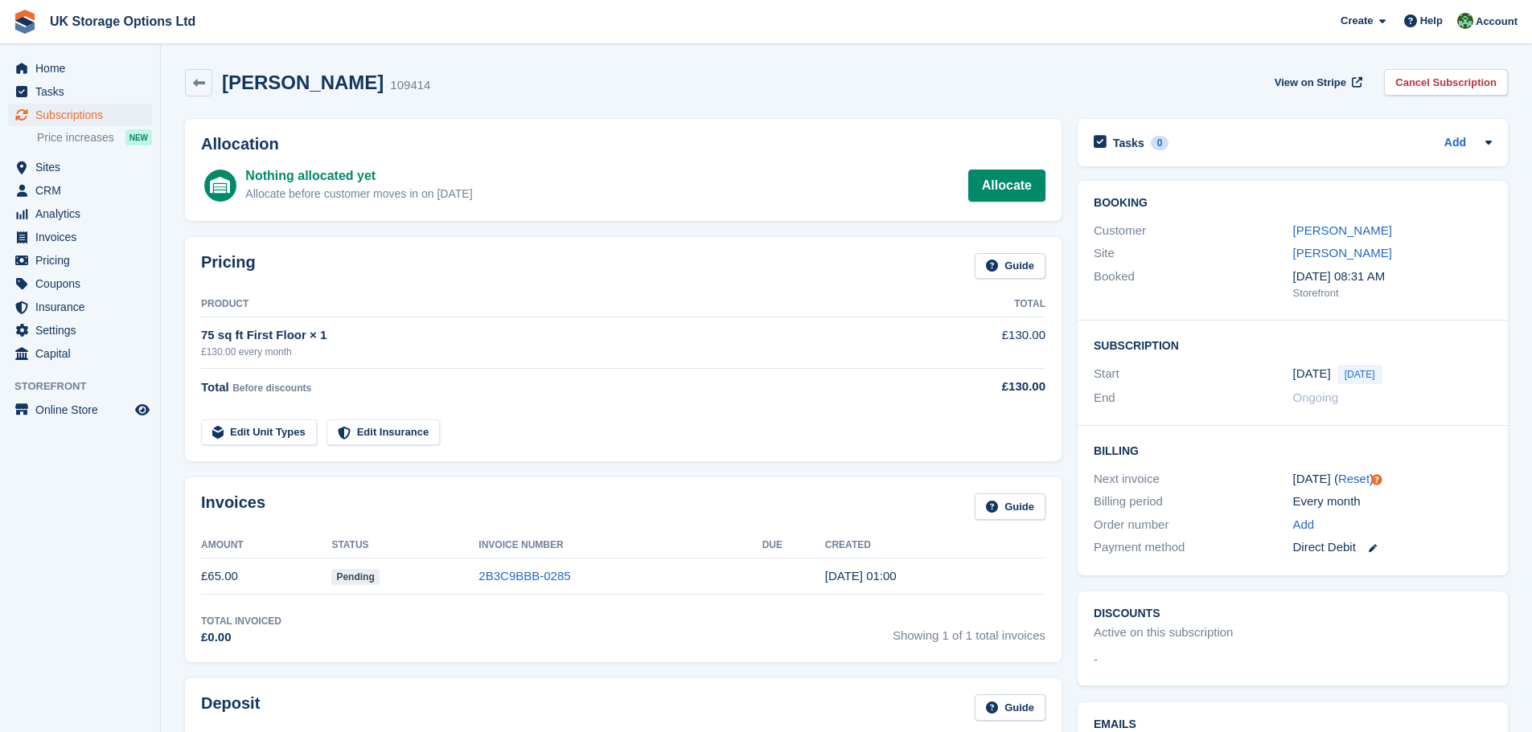
scroll to position [161, 0]
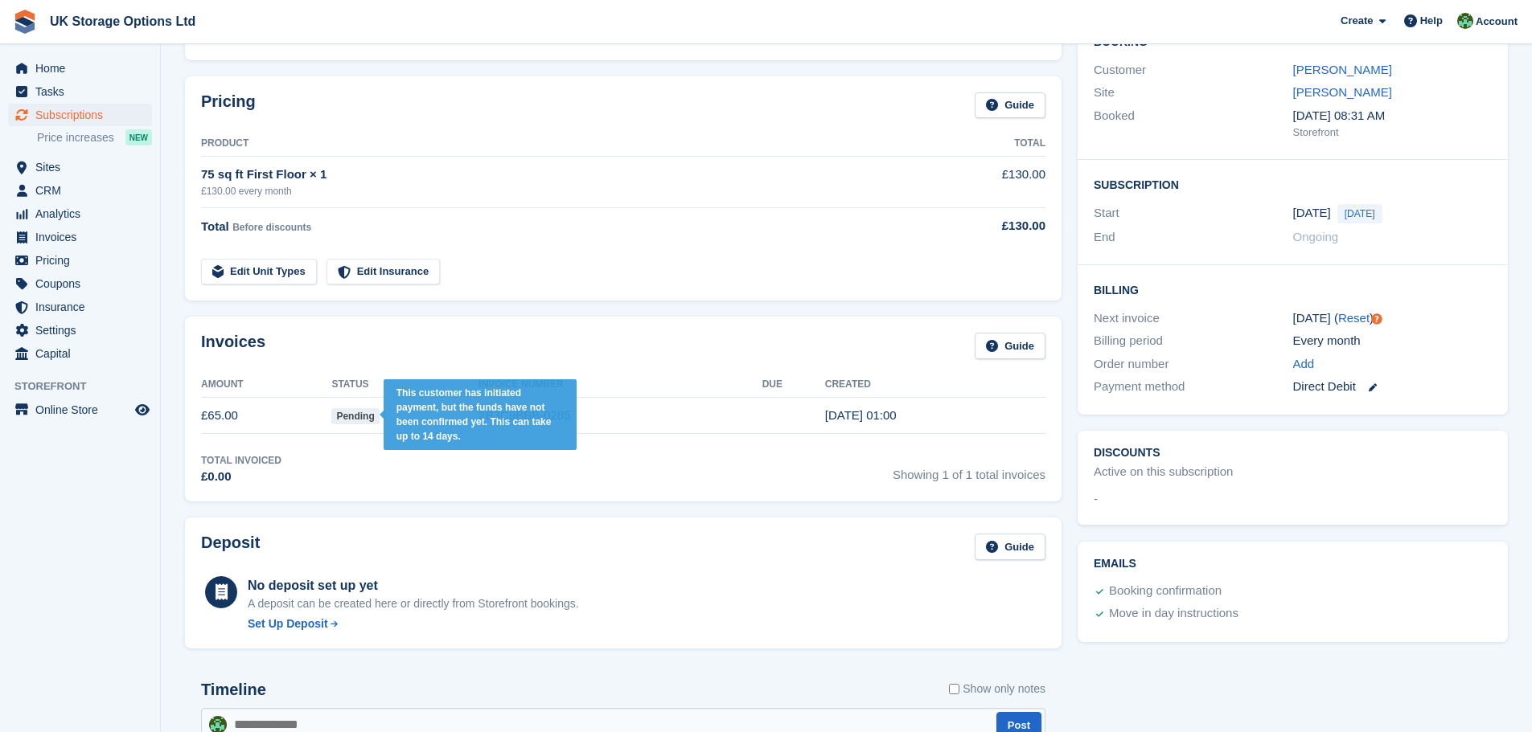
click at [356, 418] on span "Pending" at bounding box center [354, 416] width 47 height 16
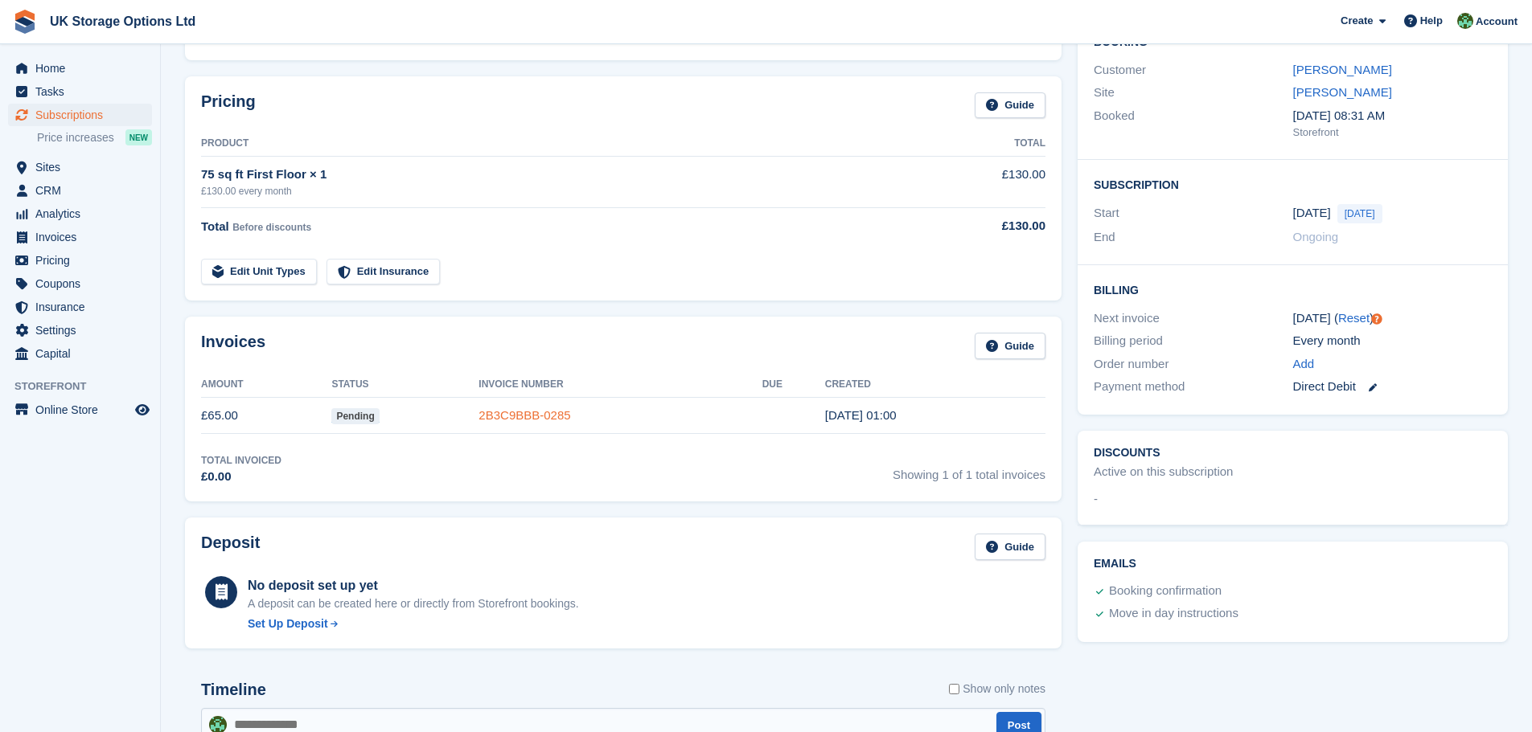
click at [515, 419] on link "2B3C9BBB-0285" at bounding box center [524, 415] width 92 height 14
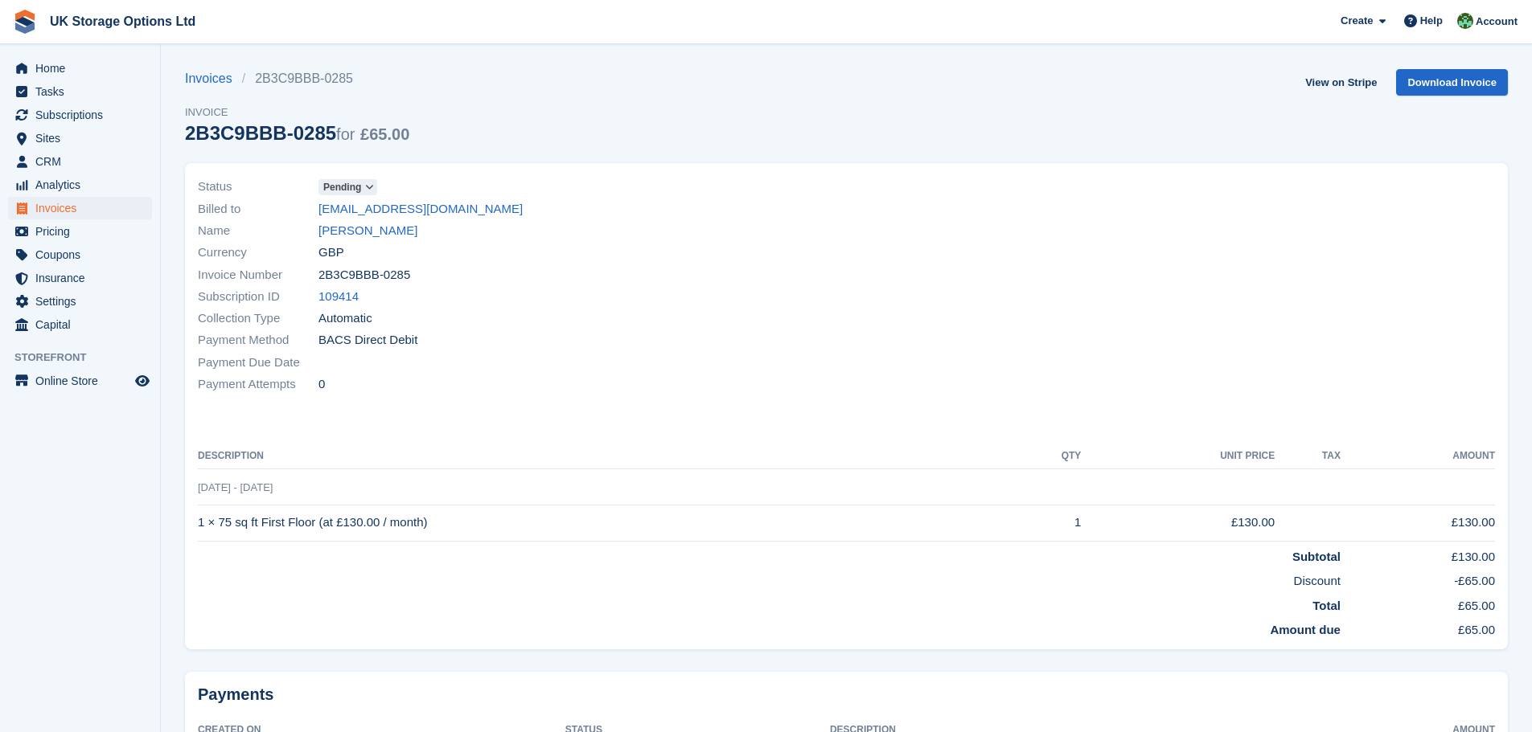
click at [371, 343] on span "BACS Direct Debit" at bounding box center [367, 340] width 99 height 18
click at [441, 340] on div "Payment Method BACS Direct Debit" at bounding box center [517, 341] width 639 height 22
click at [425, 343] on div "Payment Method BACS Direct Debit" at bounding box center [517, 341] width 639 height 22
drag, startPoint x: 421, startPoint y: 343, endPoint x: 302, endPoint y: 346, distance: 119.8
click at [390, 346] on div "Payment Method BACS Direct Debit" at bounding box center [517, 341] width 639 height 22
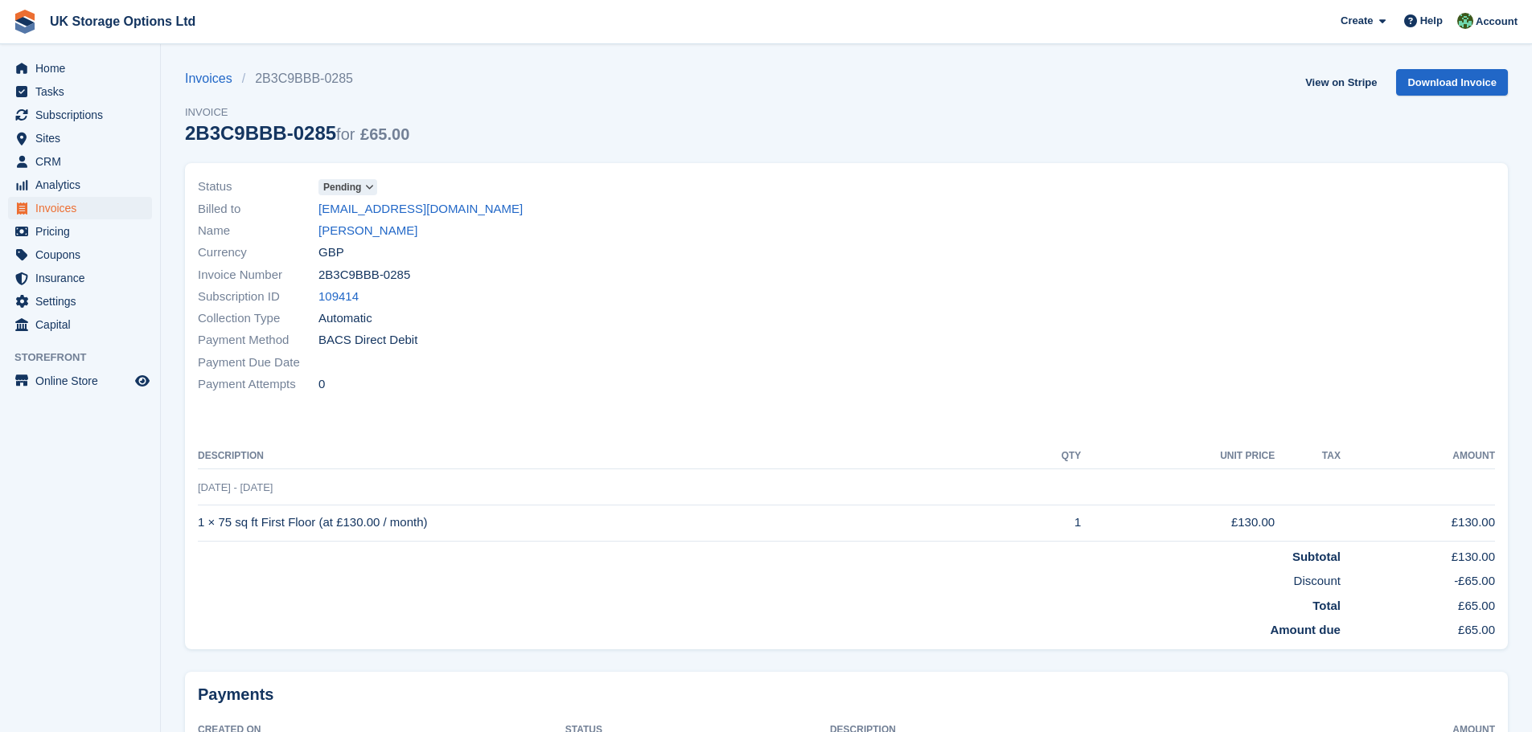
click at [451, 330] on div "Status Pending Billed to [EMAIL_ADDRESS][DOMAIN_NAME] Name [PERSON_NAME] Curren…" at bounding box center [517, 285] width 659 height 239
click at [437, 332] on div "Payment Method BACS Direct Debit" at bounding box center [517, 341] width 639 height 22
